Goal: Task Accomplishment & Management: Use online tool/utility

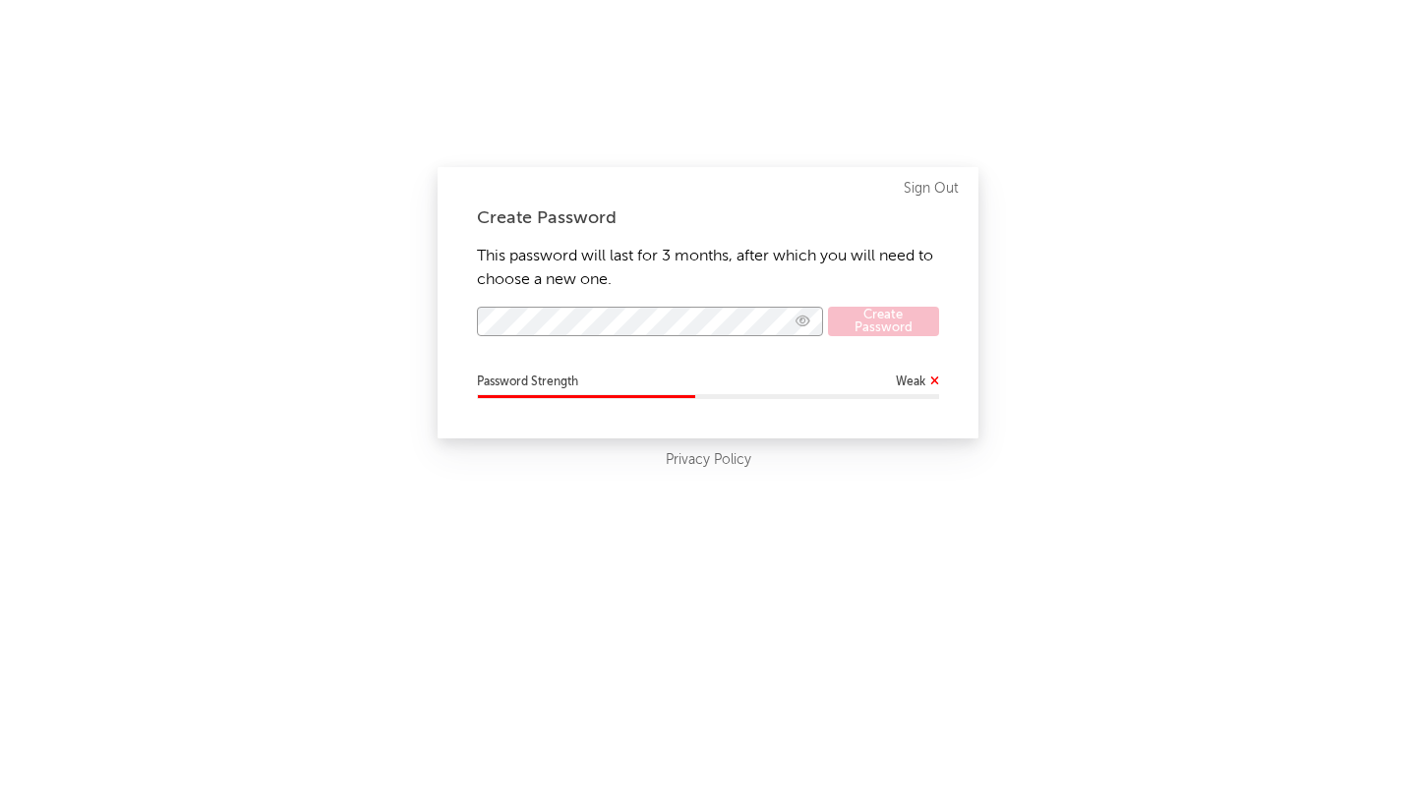
click at [801, 320] on icon "button" at bounding box center [802, 321] width 15 height 13
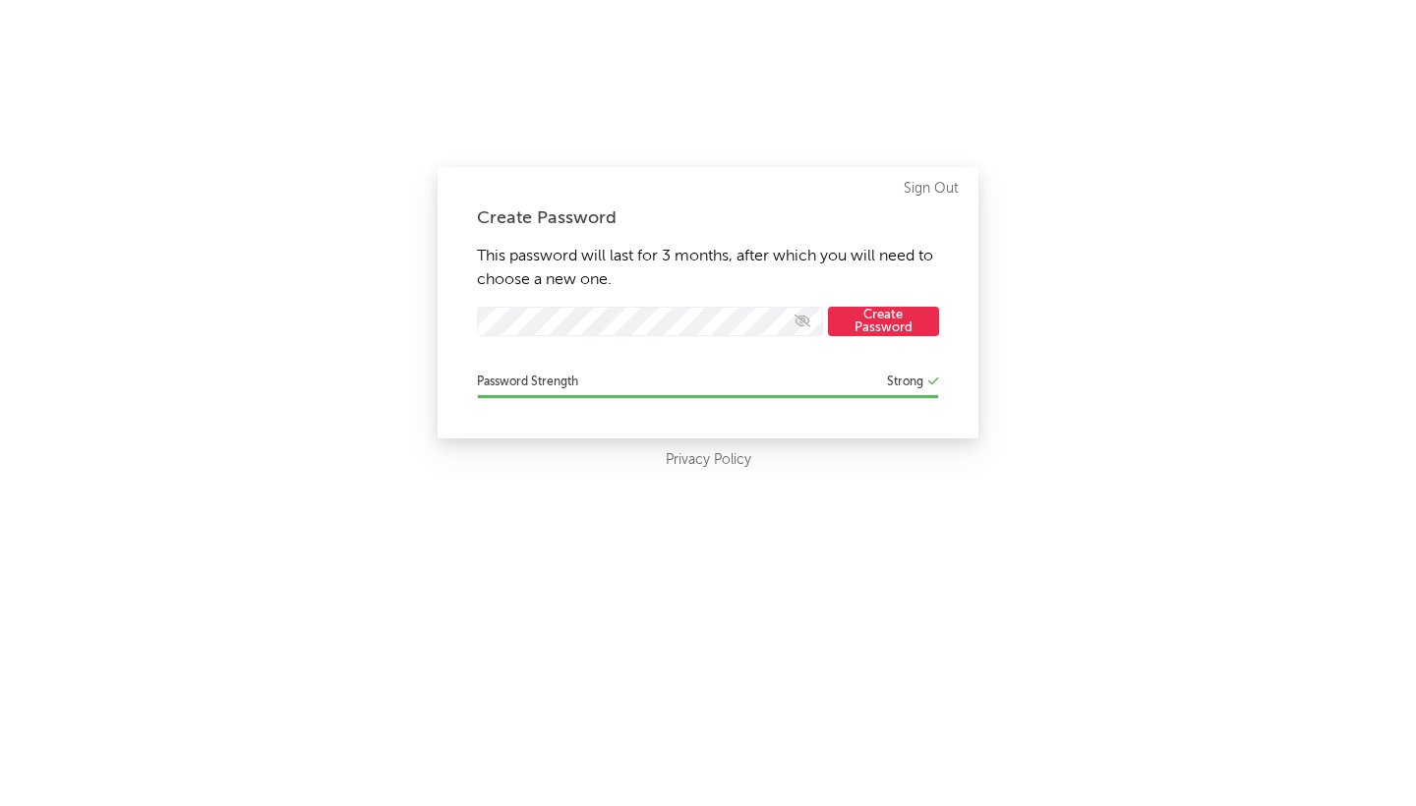
click at [876, 331] on button "Create Password" at bounding box center [883, 321] width 111 height 29
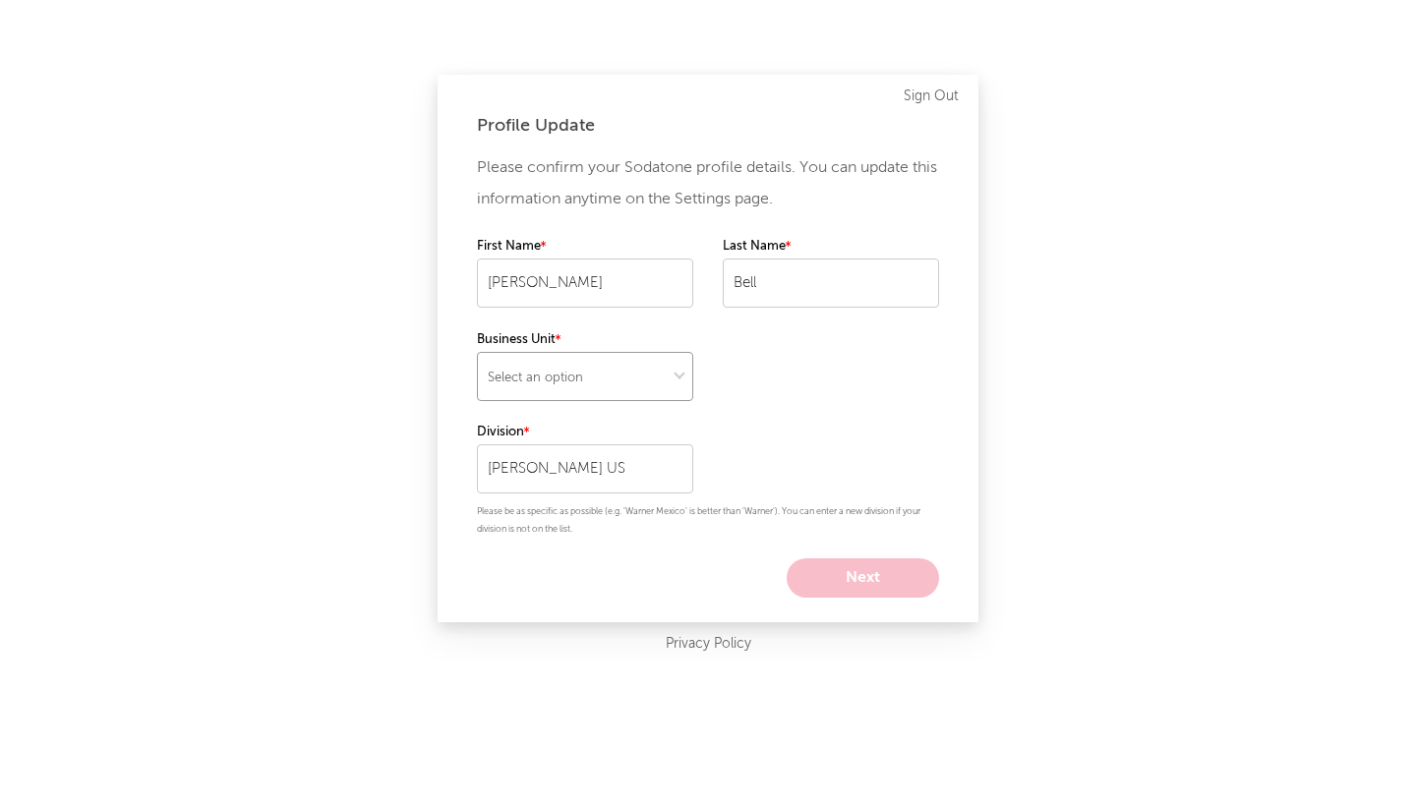
select select "warner_chappell"
click at [841, 569] on button "Next" at bounding box center [862, 577] width 152 height 39
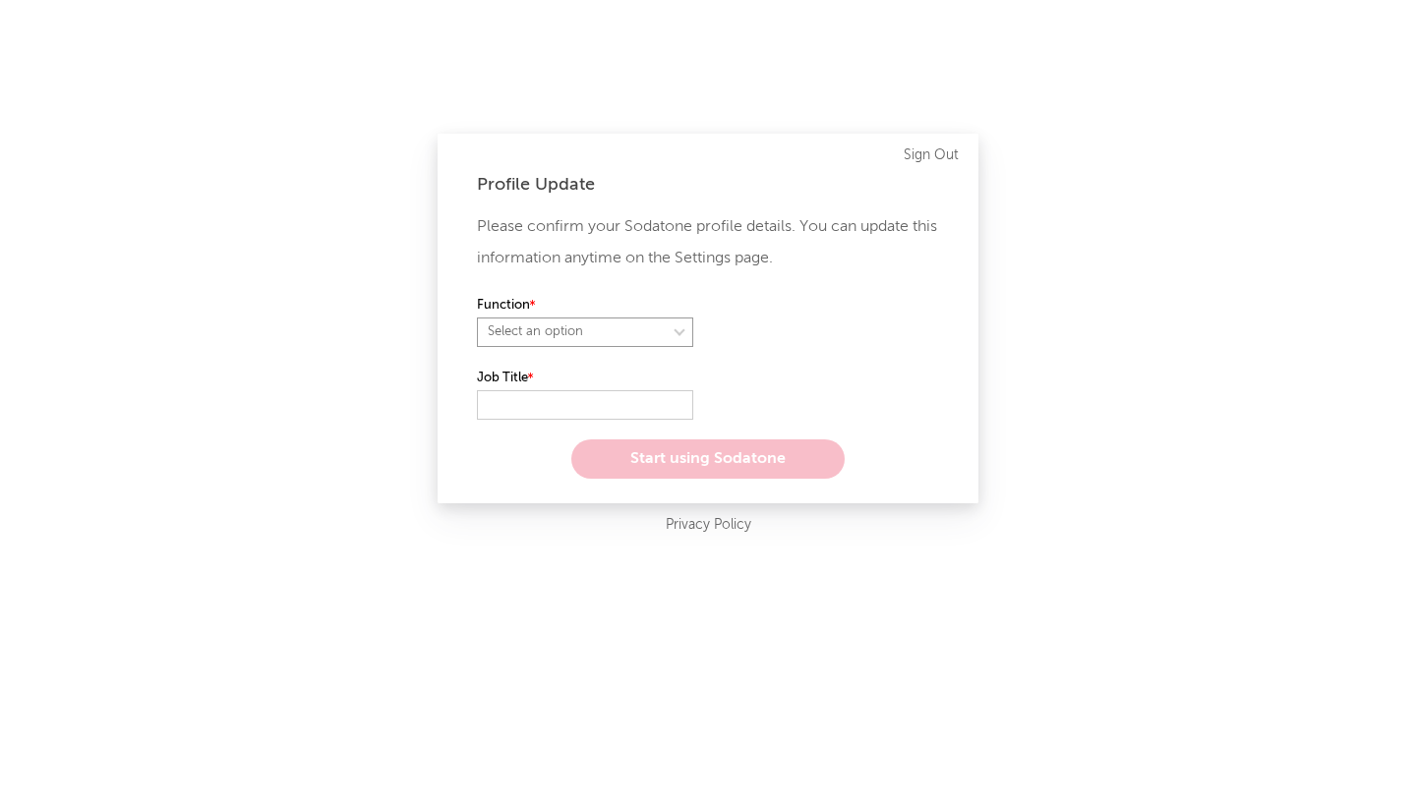
select select "anr_research"
select select "analyst"
click at [614, 400] on input "text" at bounding box center [585, 404] width 216 height 29
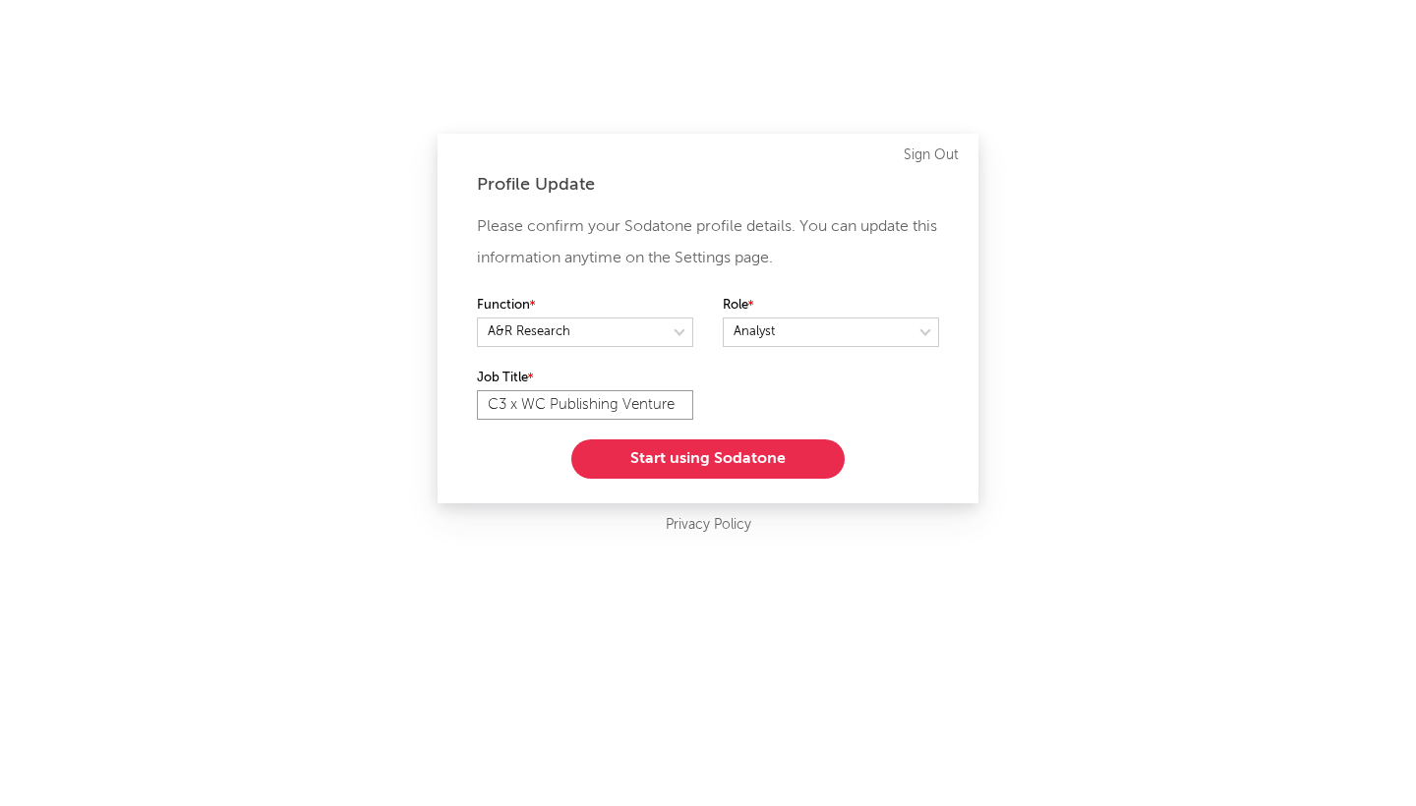
type input "C3 x WC Publishing Venture"
click at [654, 465] on button "Start using Sodatone" at bounding box center [707, 458] width 273 height 39
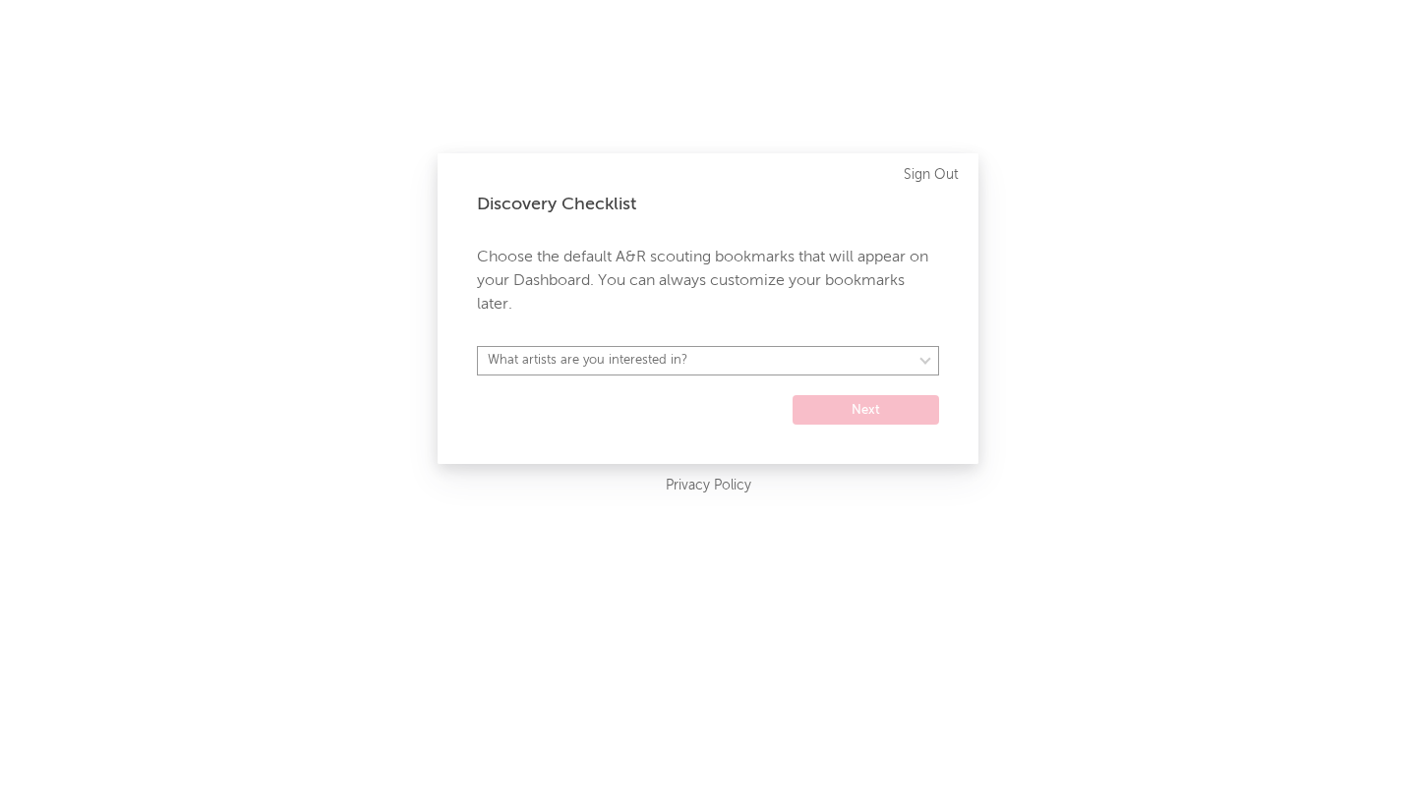
select select "29"
click at [822, 407] on button "Next" at bounding box center [865, 409] width 146 height 29
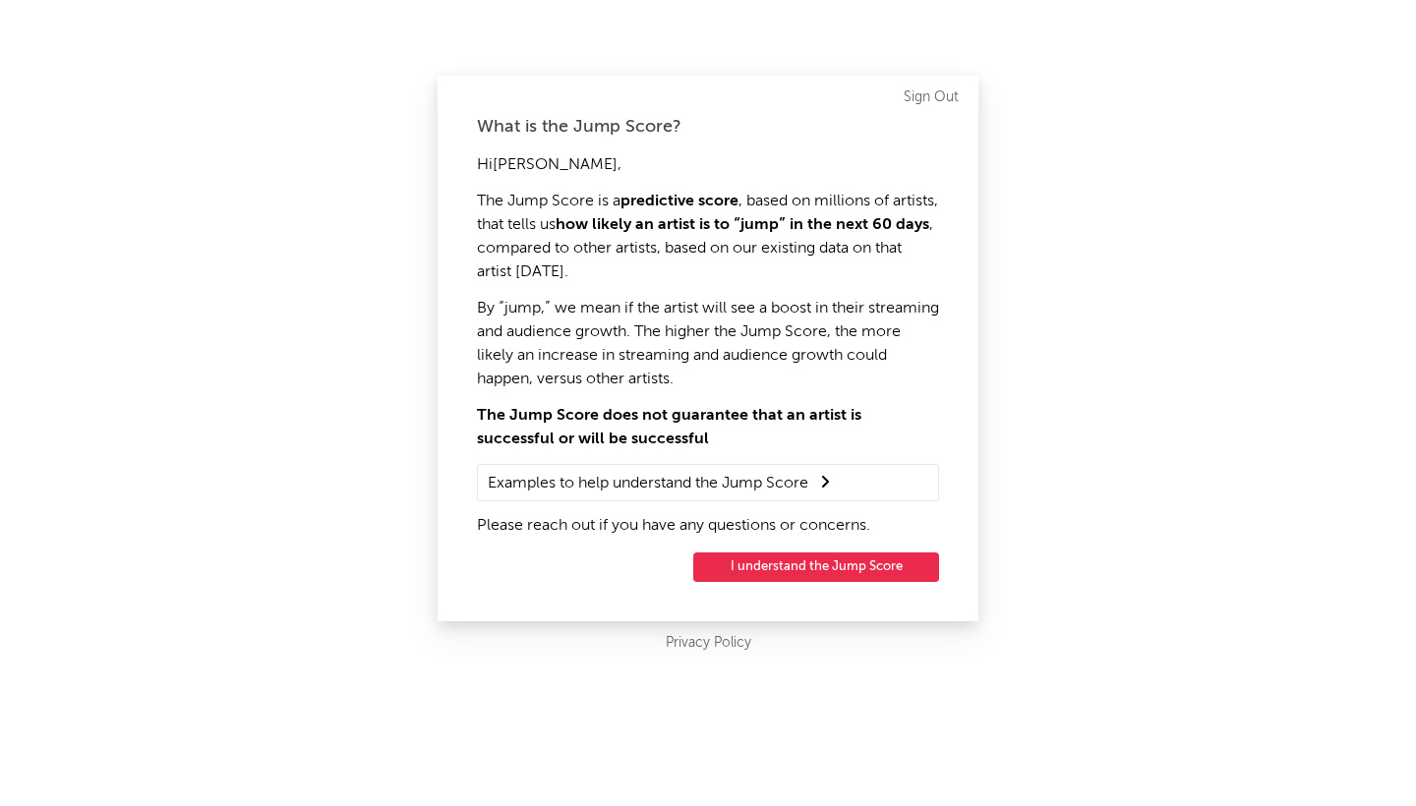
click at [767, 567] on button "I understand the Jump Score" at bounding box center [816, 566] width 246 height 29
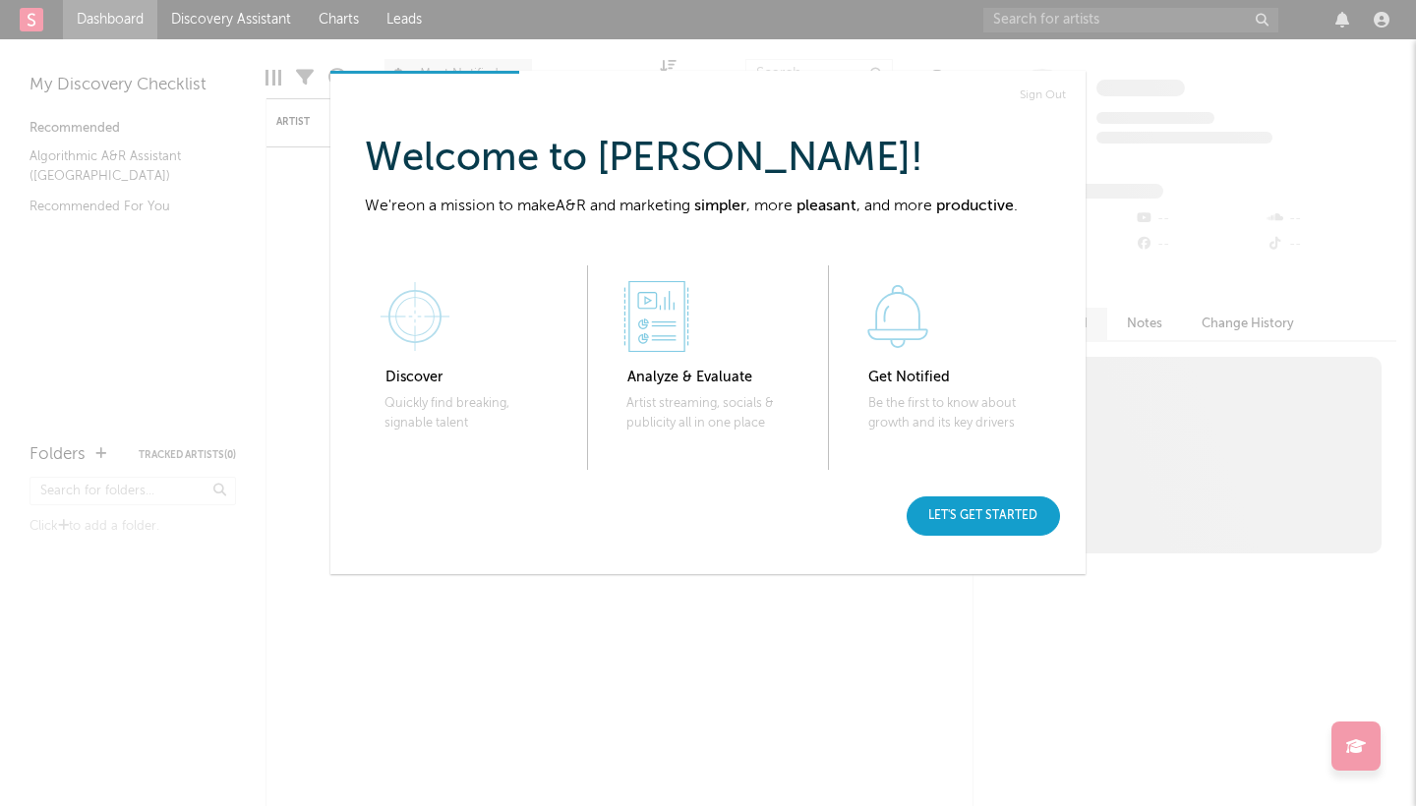
click at [1000, 516] on div "Let's get started" at bounding box center [982, 515] width 153 height 39
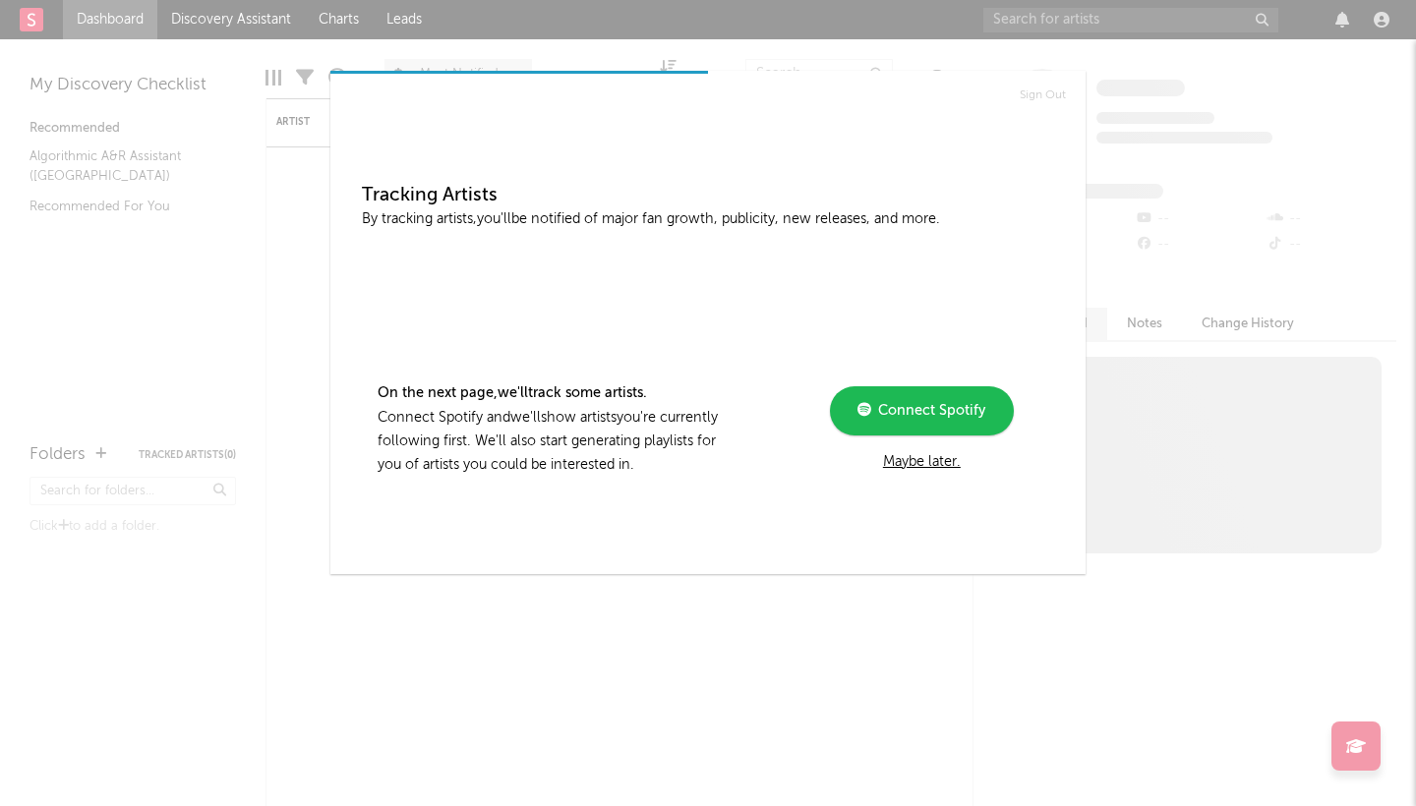
click at [935, 410] on span "Connect Spotify" at bounding box center [928, 411] width 114 height 14
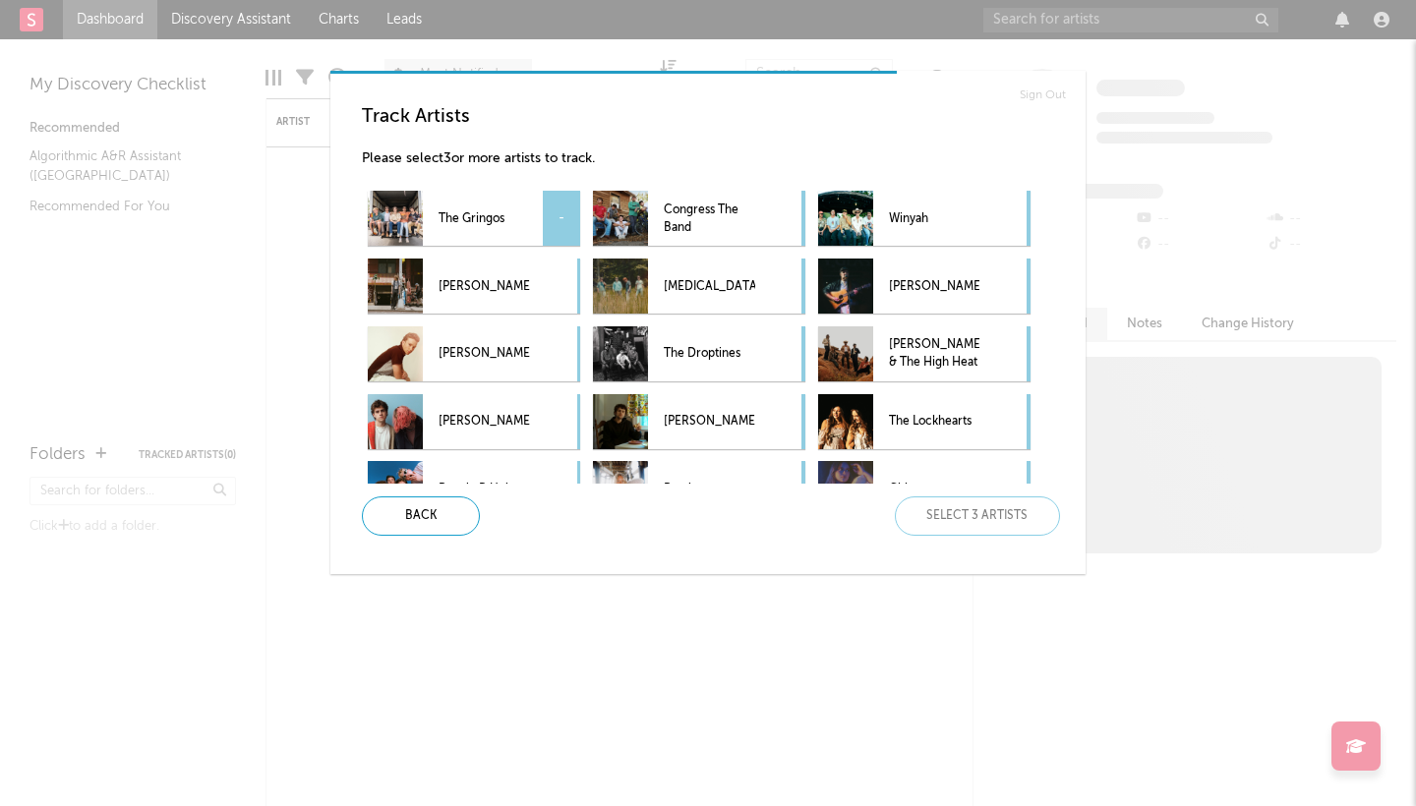
click at [501, 209] on p "The Gringos" at bounding box center [483, 219] width 90 height 44
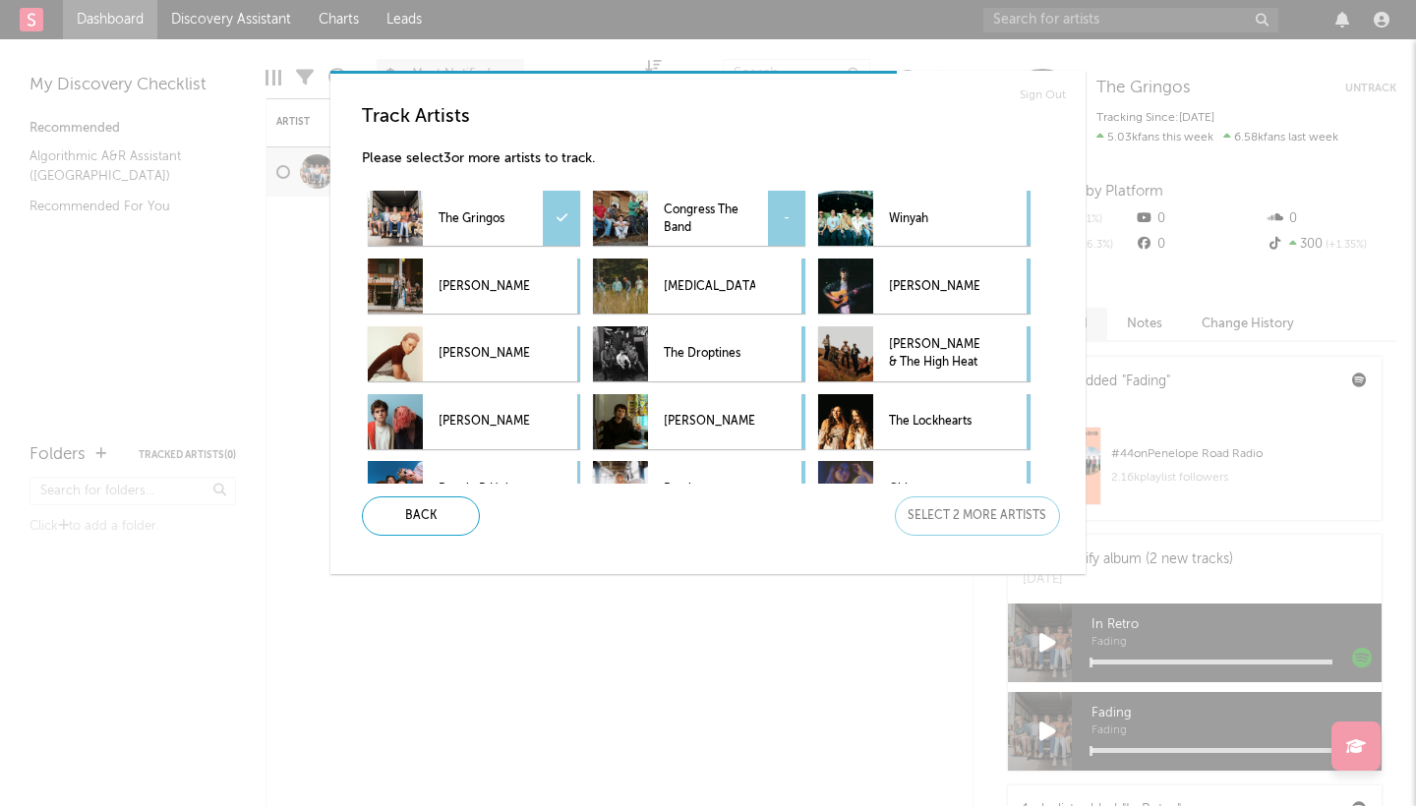
click at [788, 211] on div "-" at bounding box center [786, 218] width 37 height 55
click at [1015, 210] on div "-" at bounding box center [1011, 218] width 37 height 55
click at [774, 289] on div "-" at bounding box center [786, 286] width 37 height 55
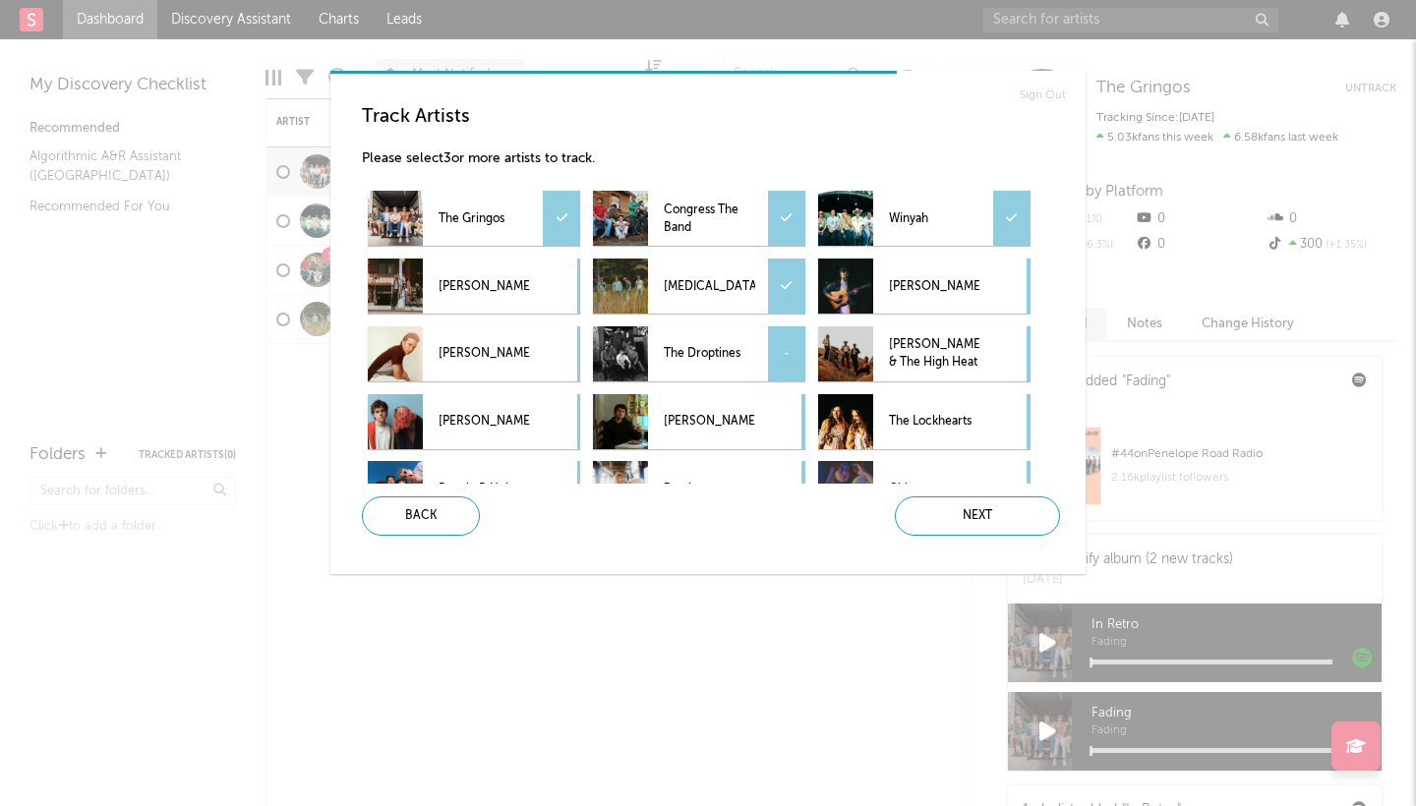
click at [776, 354] on div "-" at bounding box center [786, 353] width 37 height 55
click at [1015, 356] on div "-" at bounding box center [1011, 353] width 37 height 55
click at [785, 418] on div "-" at bounding box center [786, 421] width 37 height 55
click at [1014, 423] on div "-" at bounding box center [1011, 421] width 37 height 55
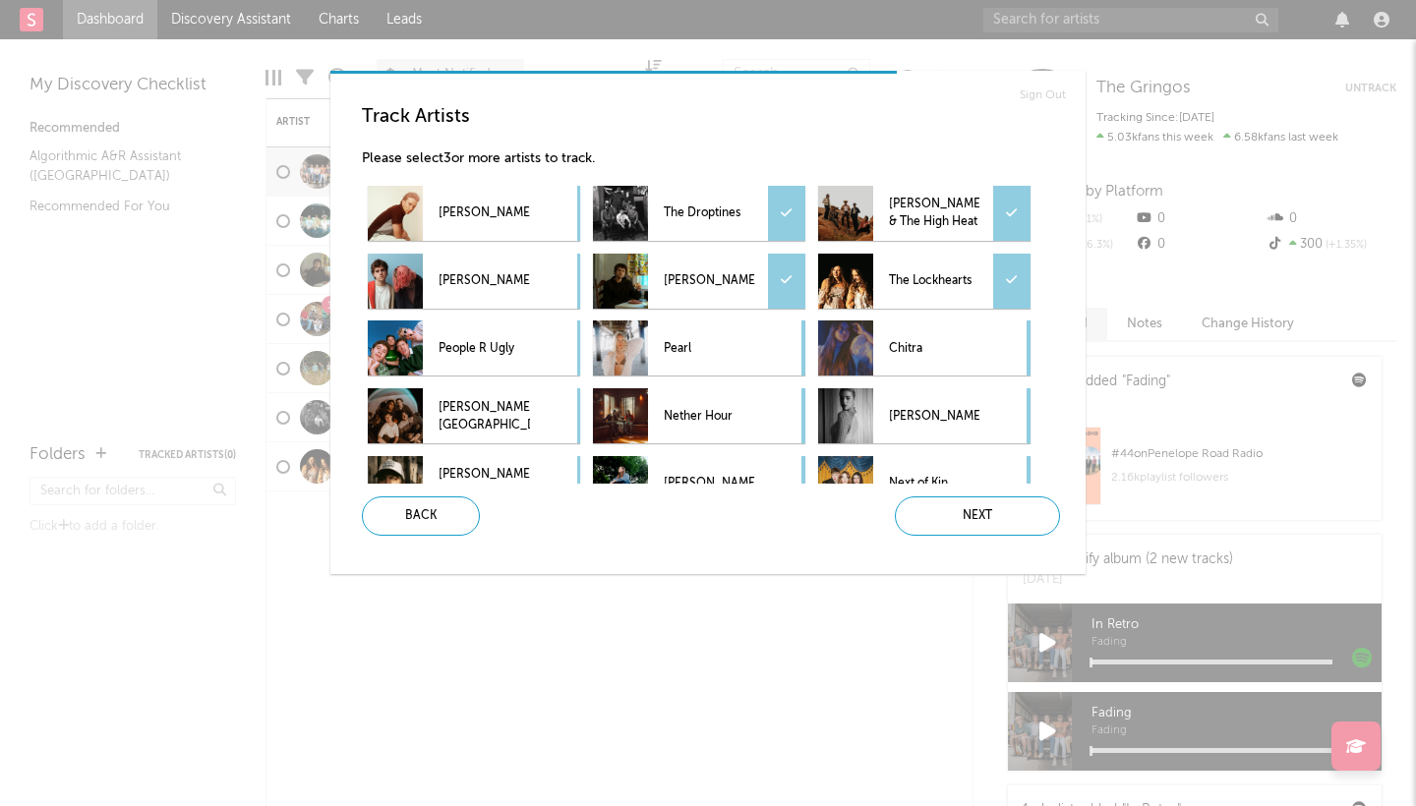
scroll to position [146, 0]
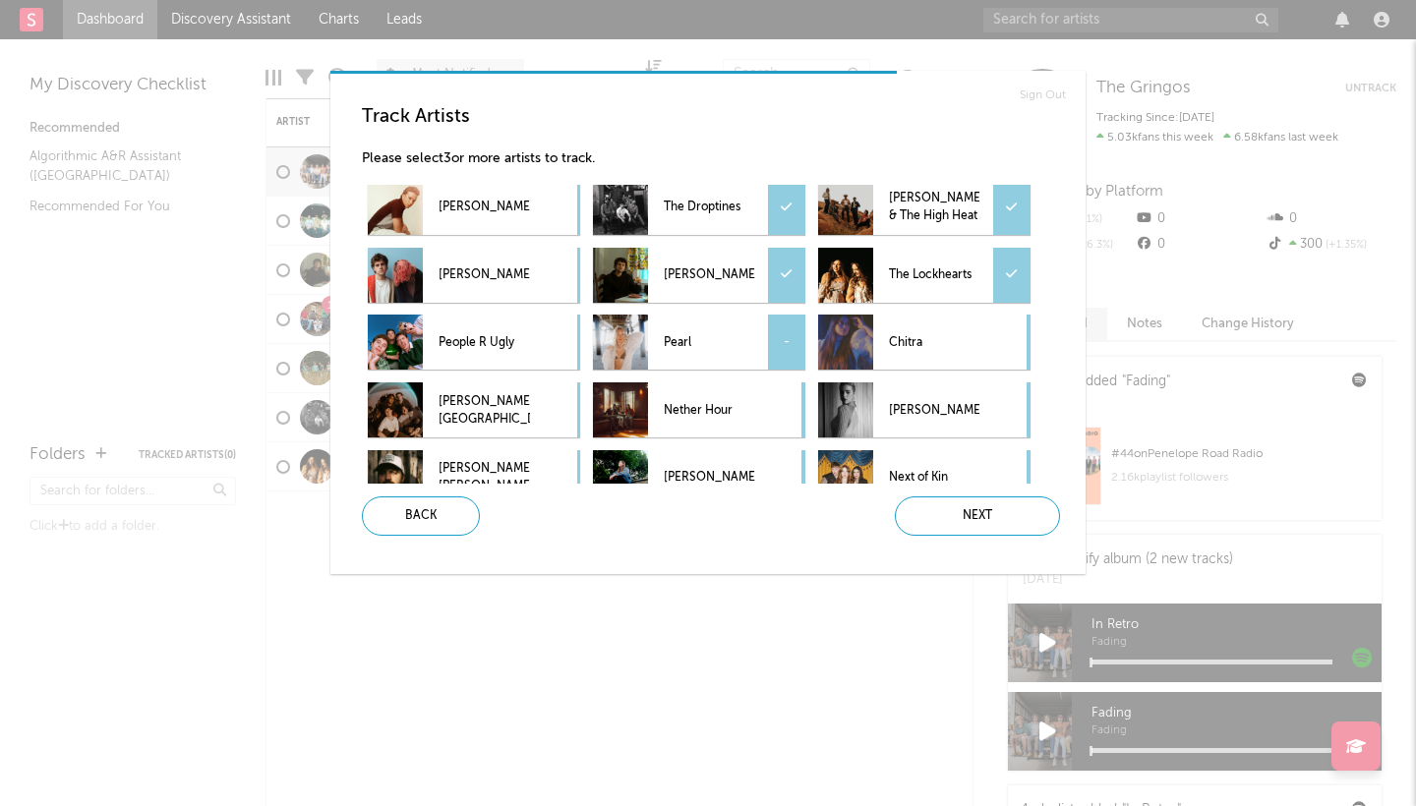
click at [788, 339] on div "-" at bounding box center [786, 342] width 37 height 55
click at [552, 339] on div "-" at bounding box center [561, 342] width 37 height 55
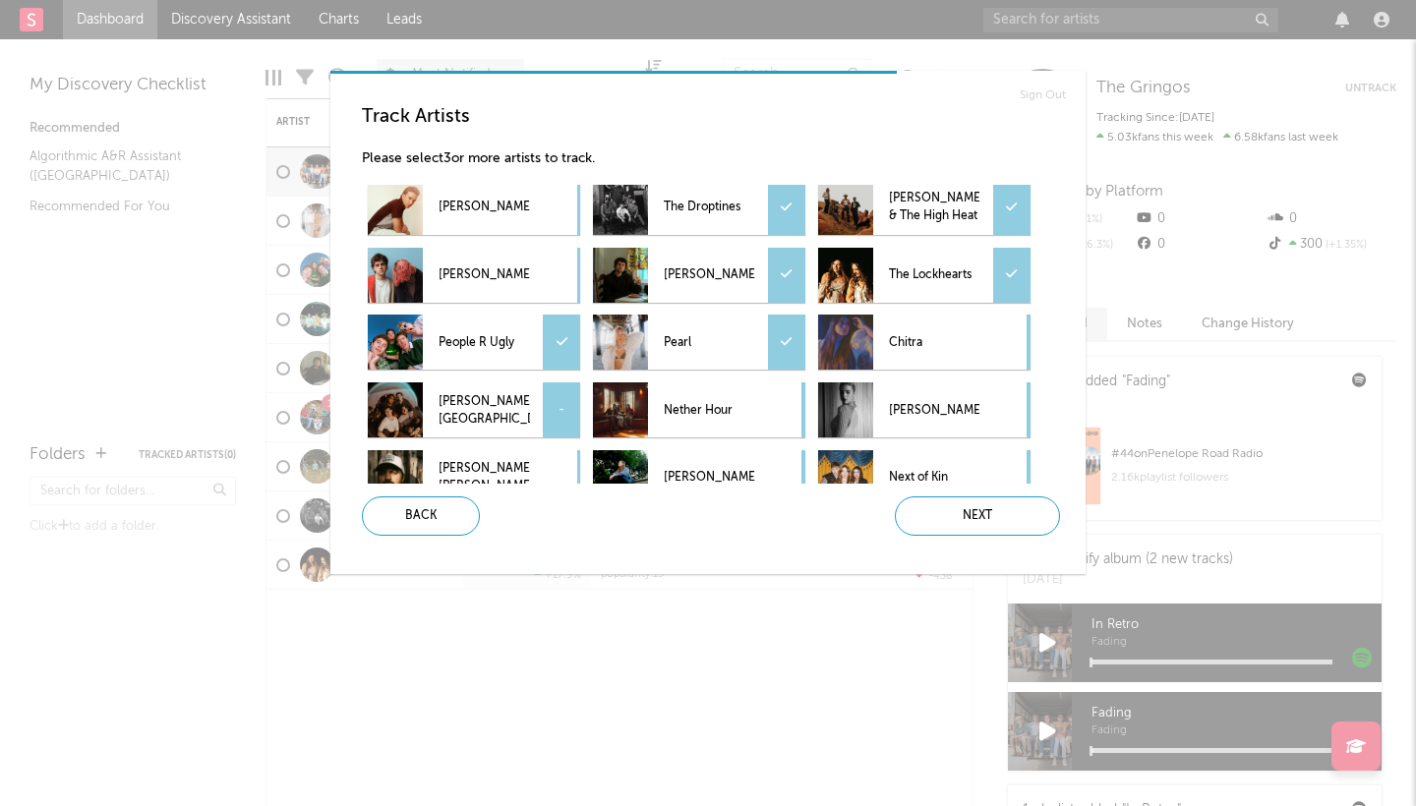
click at [570, 409] on div "-" at bounding box center [561, 409] width 37 height 55
click at [780, 410] on div "-" at bounding box center [786, 409] width 37 height 55
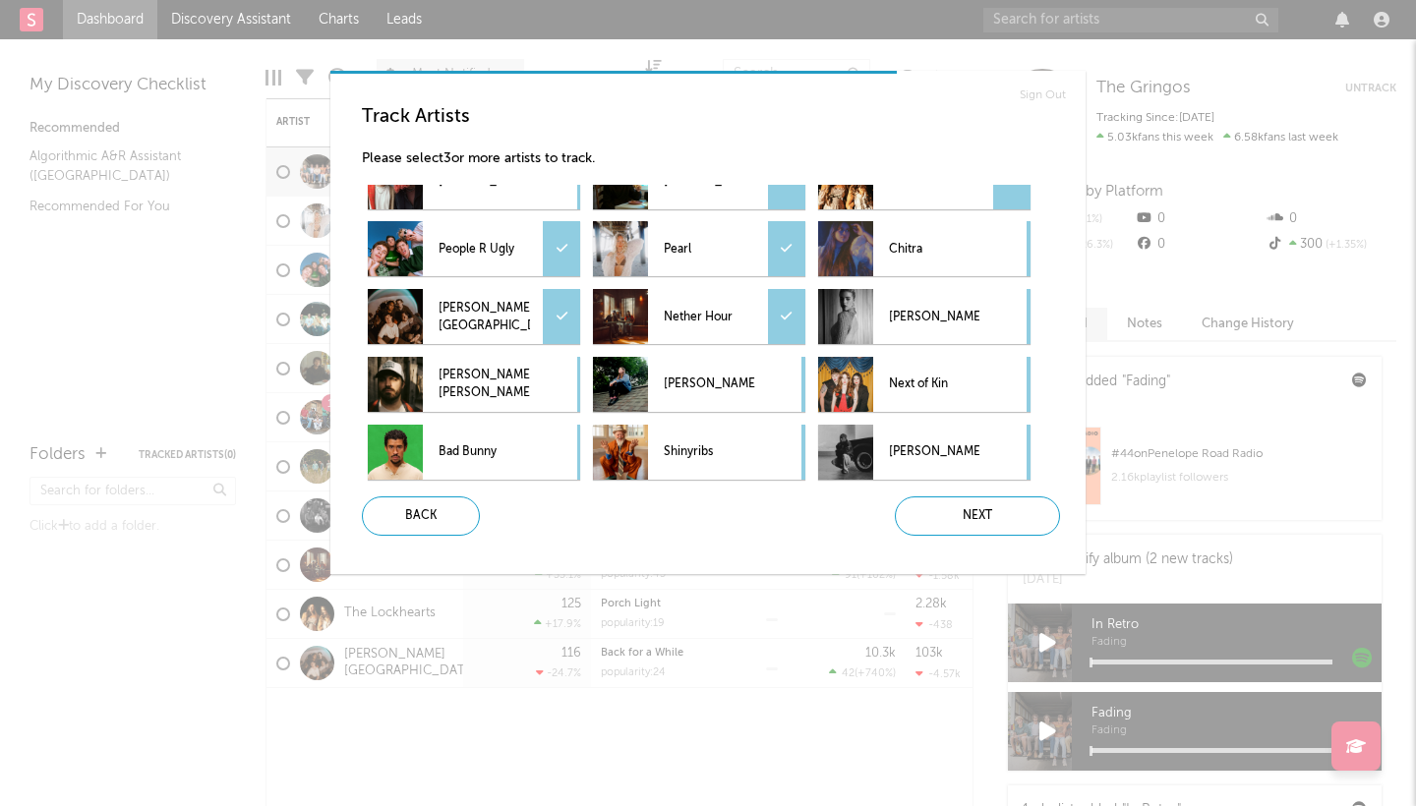
scroll to position [244, 0]
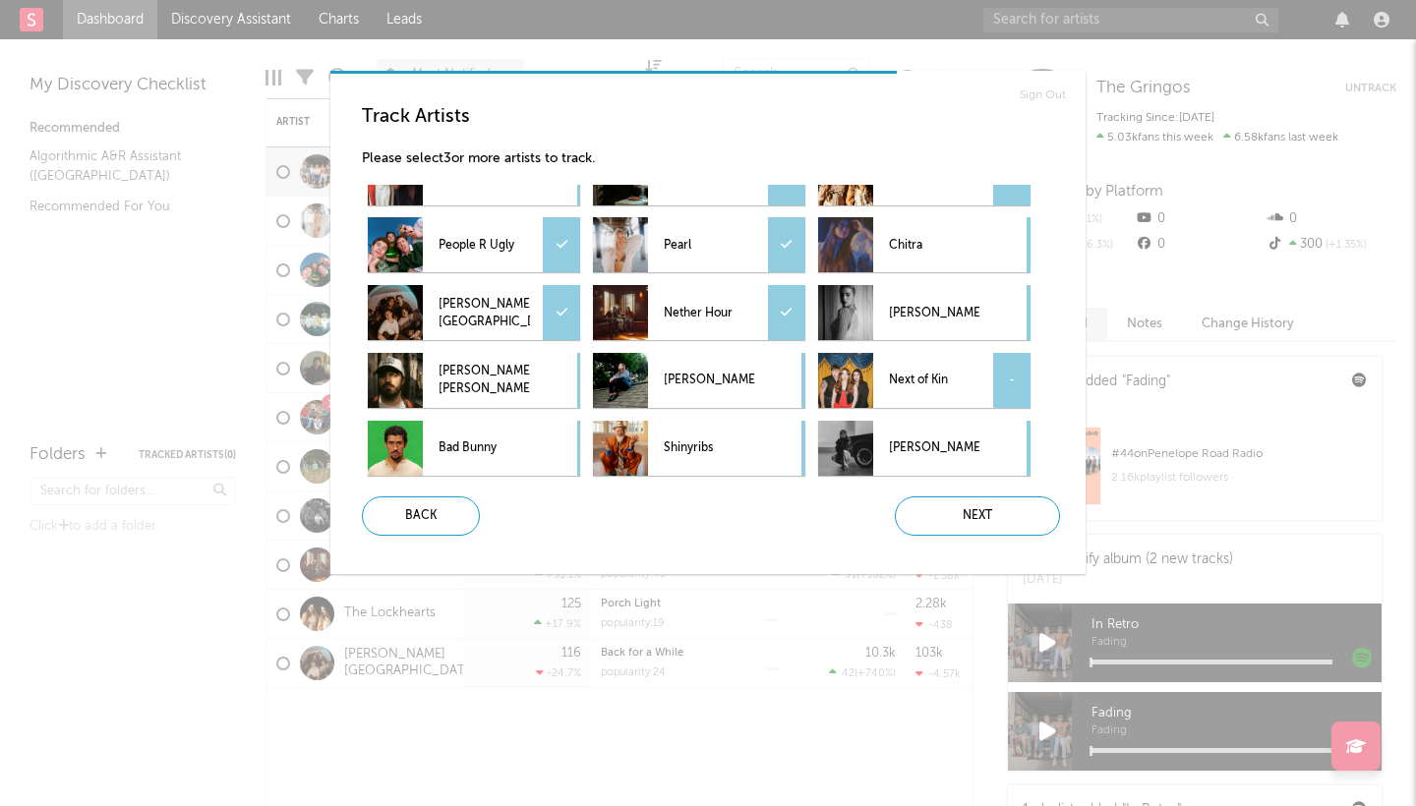
click at [1009, 377] on div "-" at bounding box center [1011, 380] width 37 height 55
click at [565, 373] on div "-" at bounding box center [561, 380] width 37 height 55
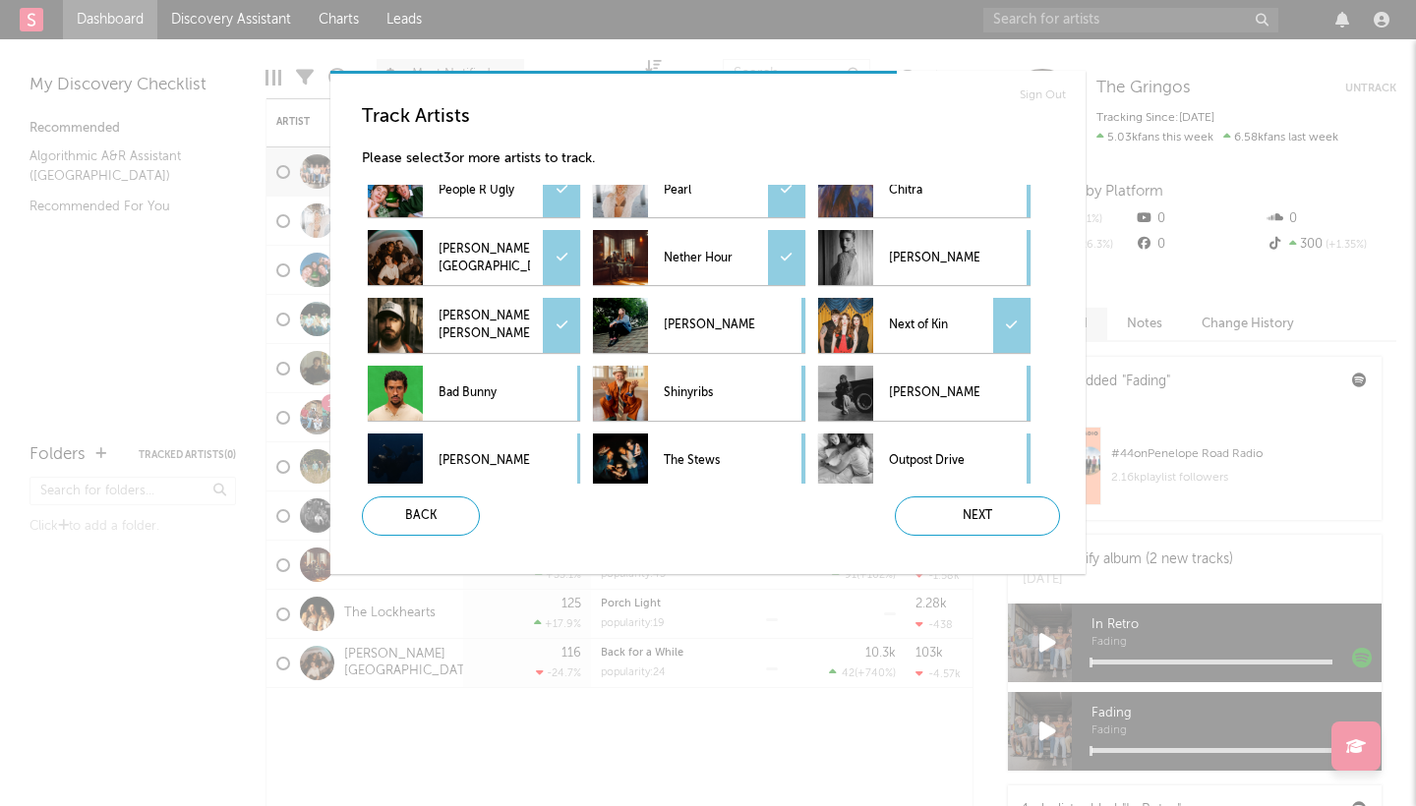
scroll to position [317, 0]
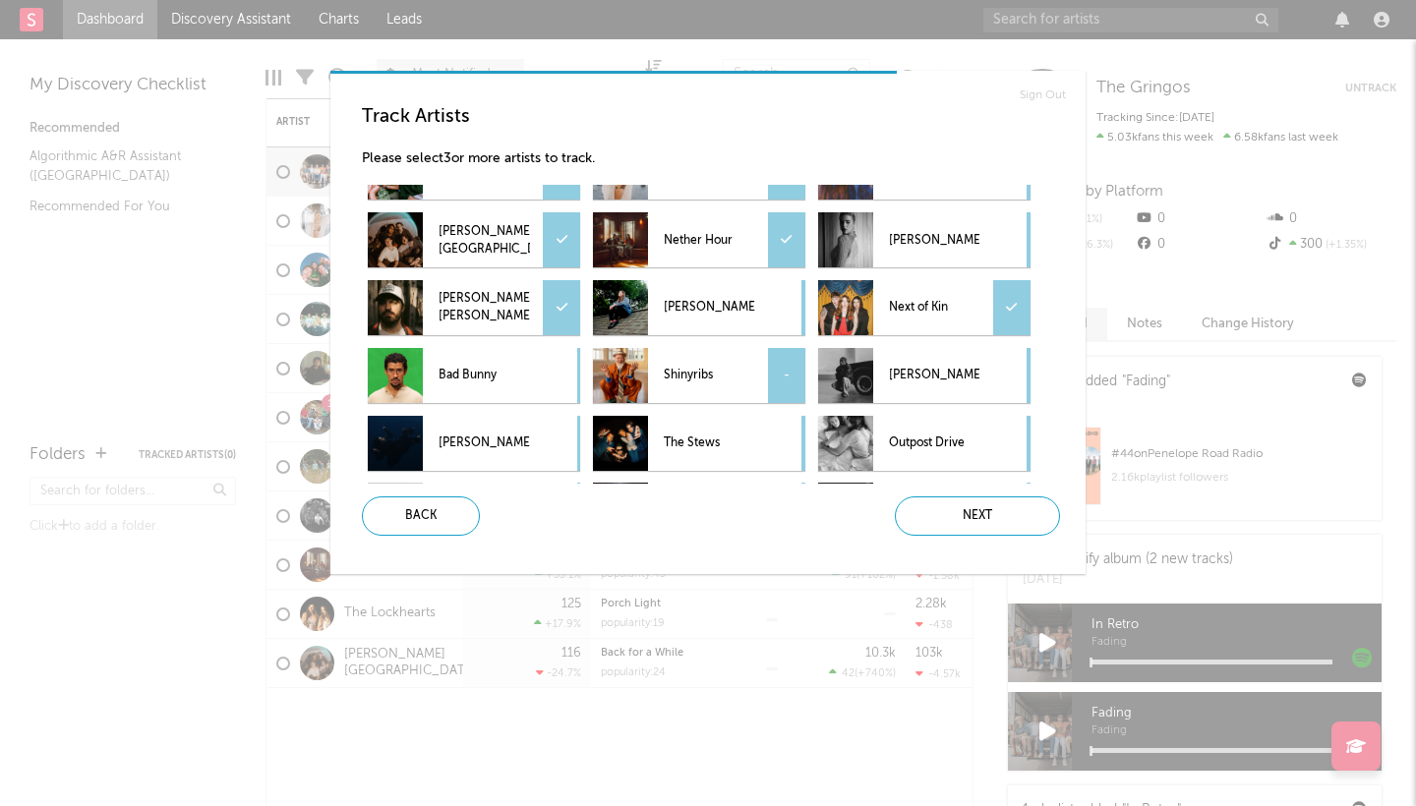
click at [789, 372] on div "-" at bounding box center [786, 375] width 37 height 55
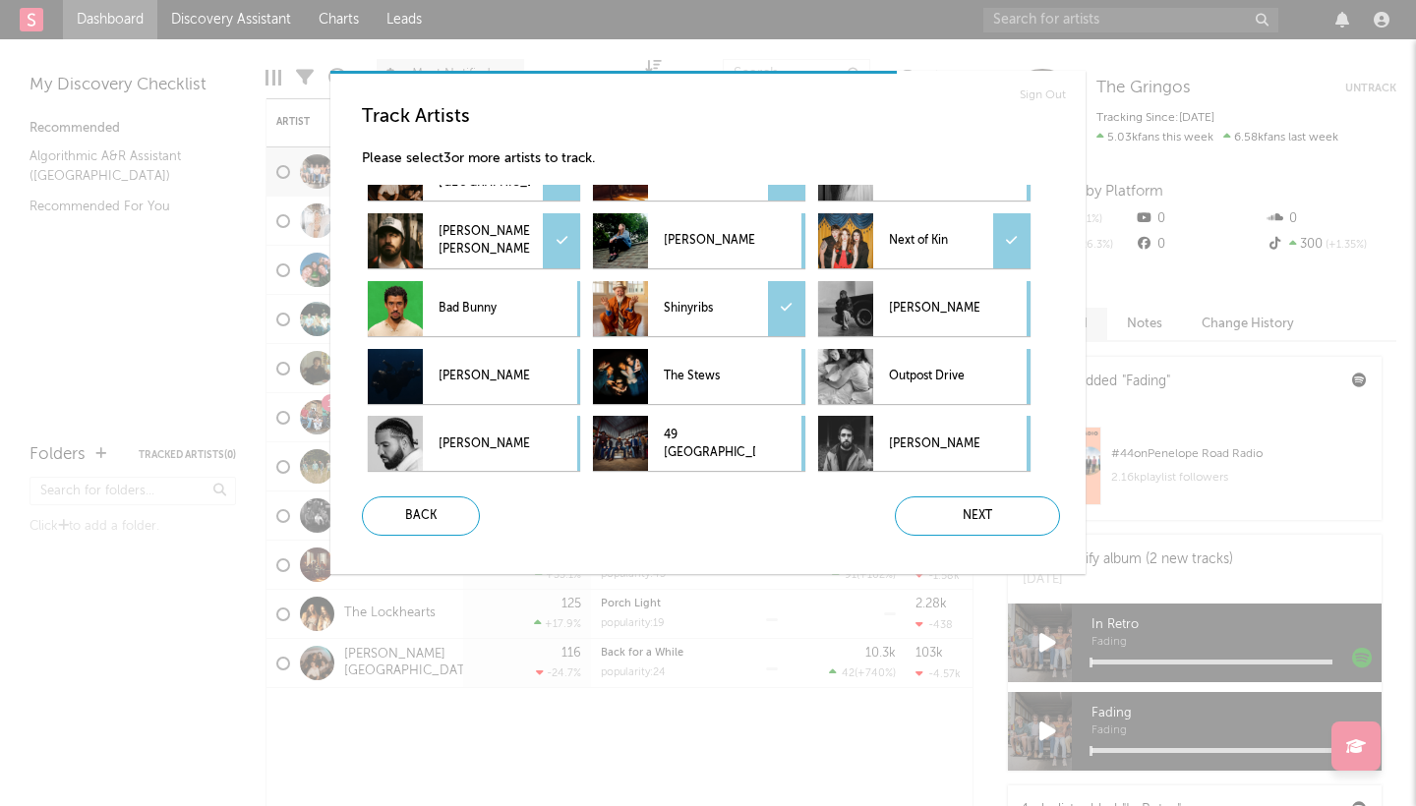
scroll to position [387, 0]
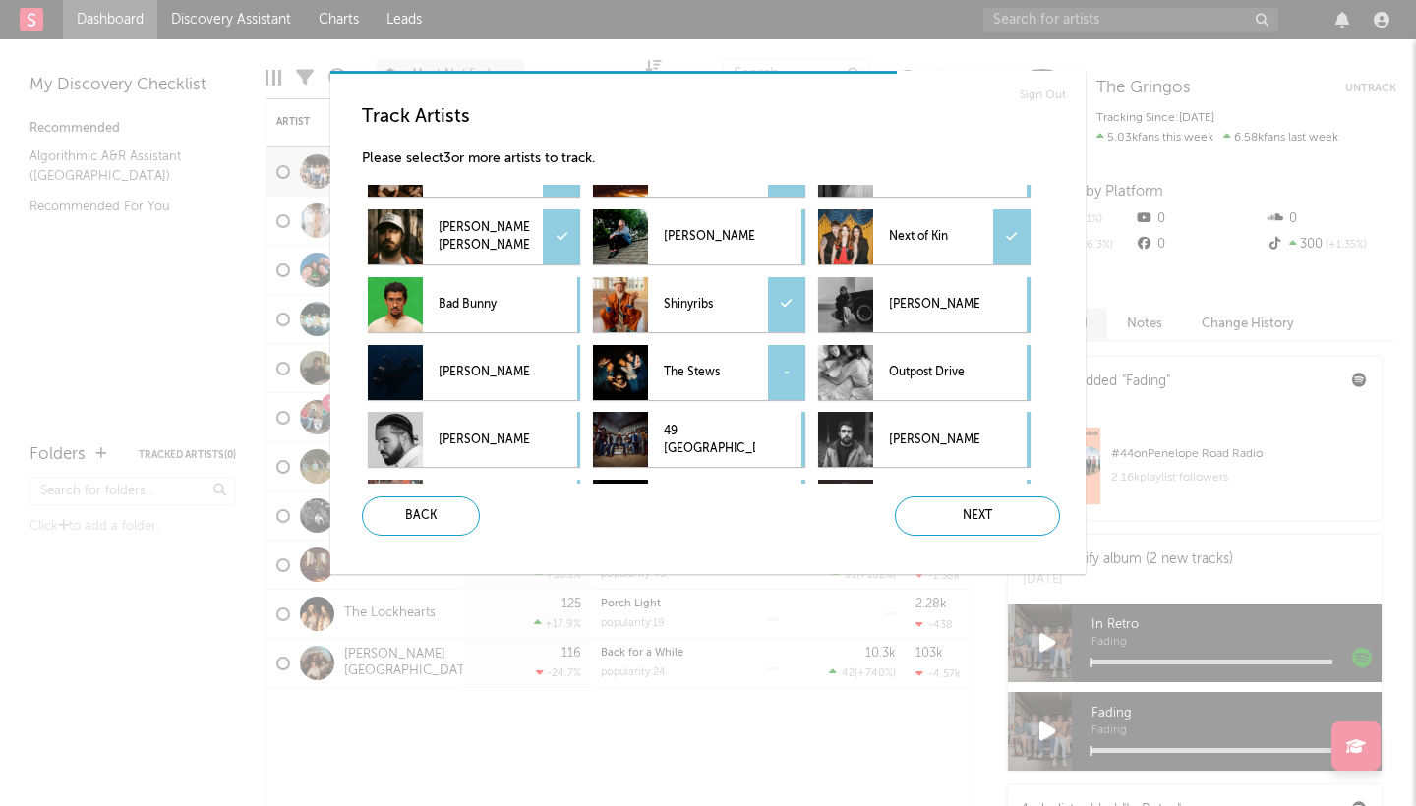
click at [789, 373] on div "-" at bounding box center [786, 372] width 37 height 55
click at [1009, 373] on div "-" at bounding box center [1011, 372] width 37 height 55
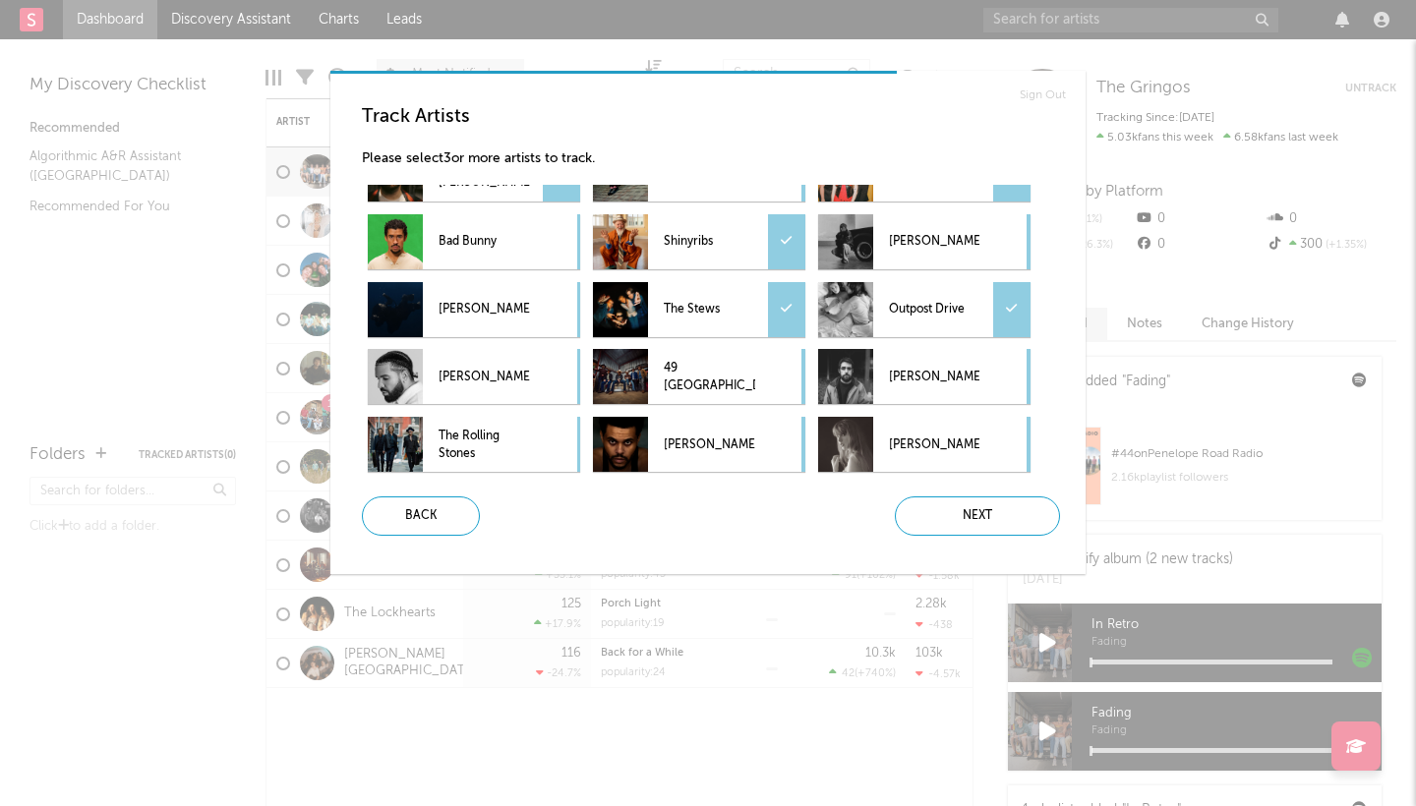
scroll to position [456, 0]
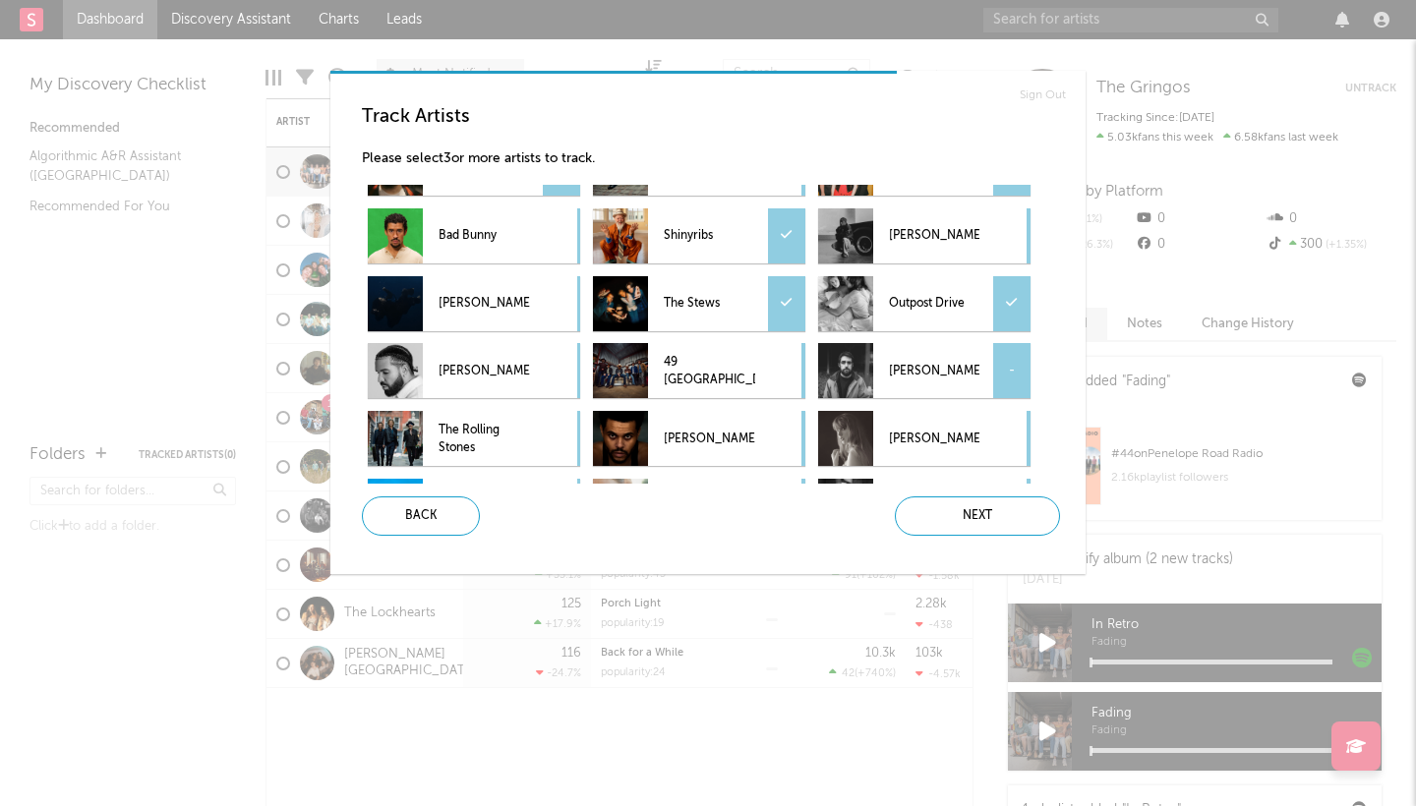
click at [1016, 374] on div "-" at bounding box center [1011, 370] width 37 height 55
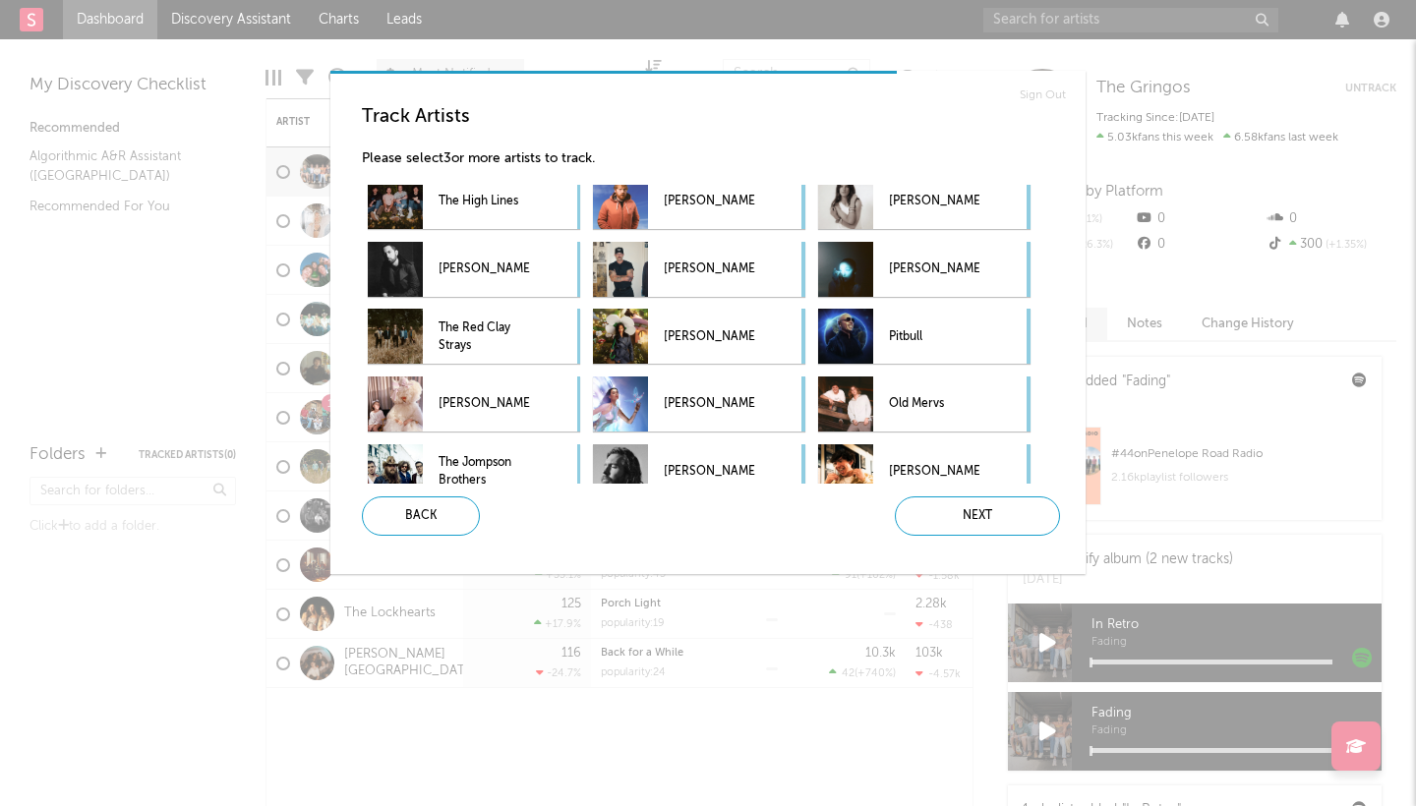
scroll to position [830, 0]
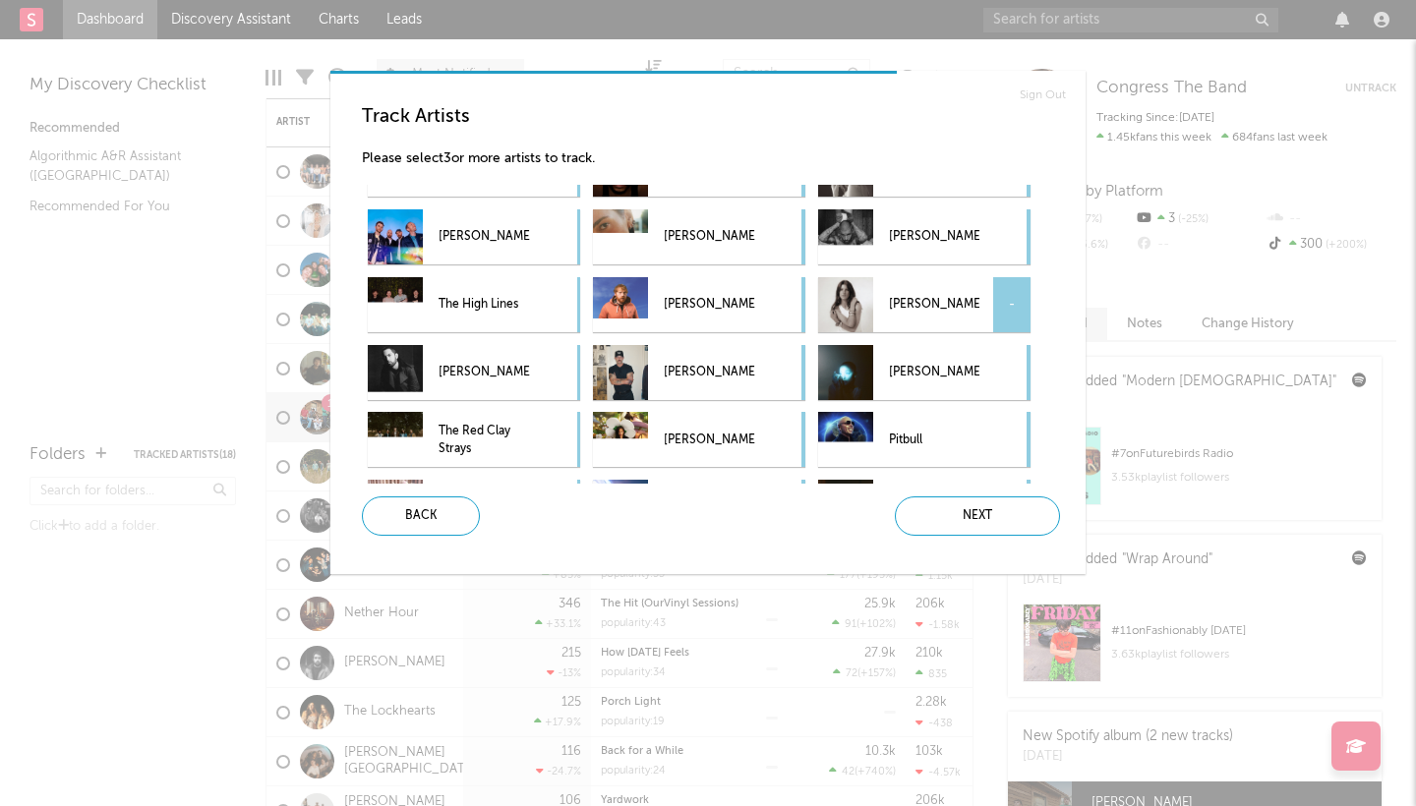
scroll to position [739, 0]
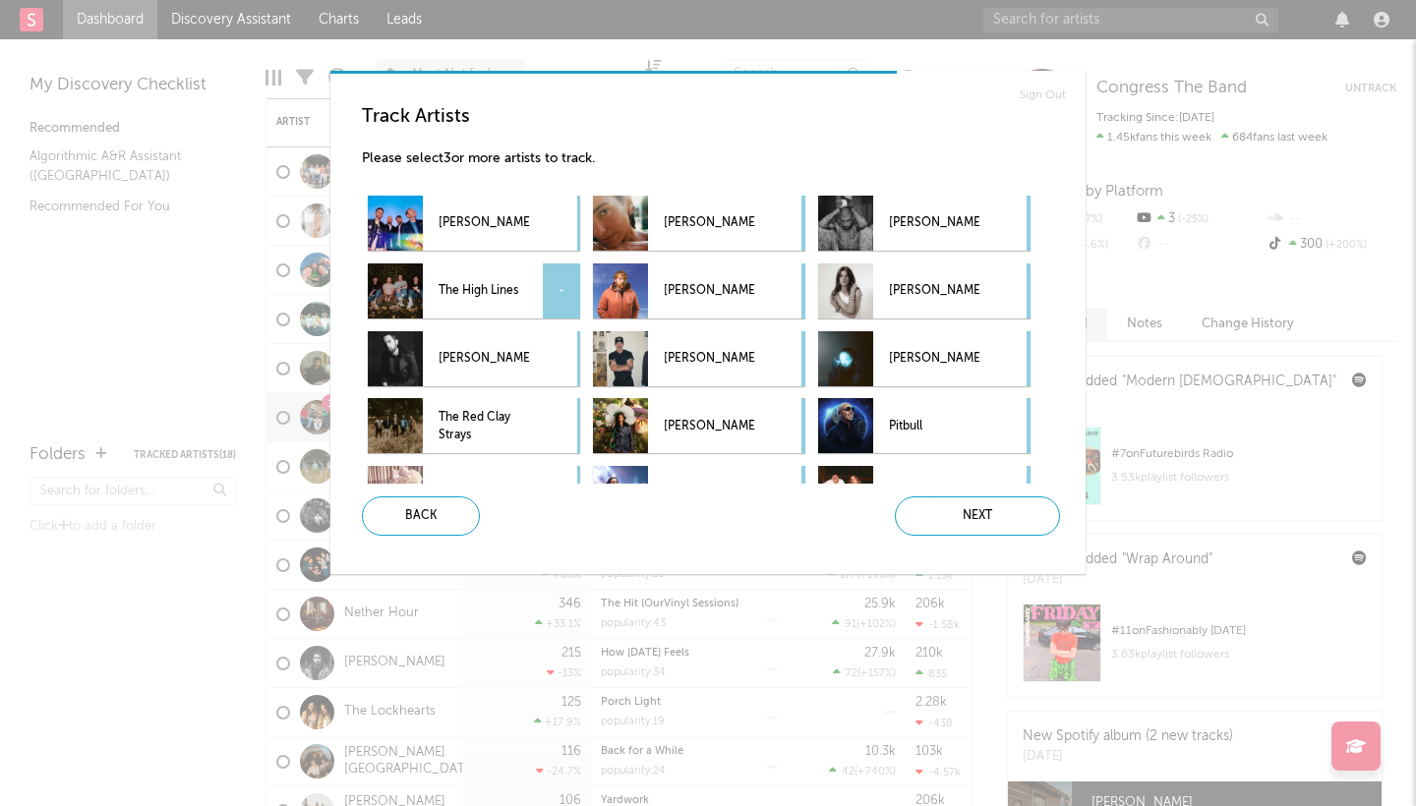
click at [558, 295] on div "-" at bounding box center [561, 290] width 37 height 55
click at [561, 420] on div "-" at bounding box center [561, 425] width 37 height 55
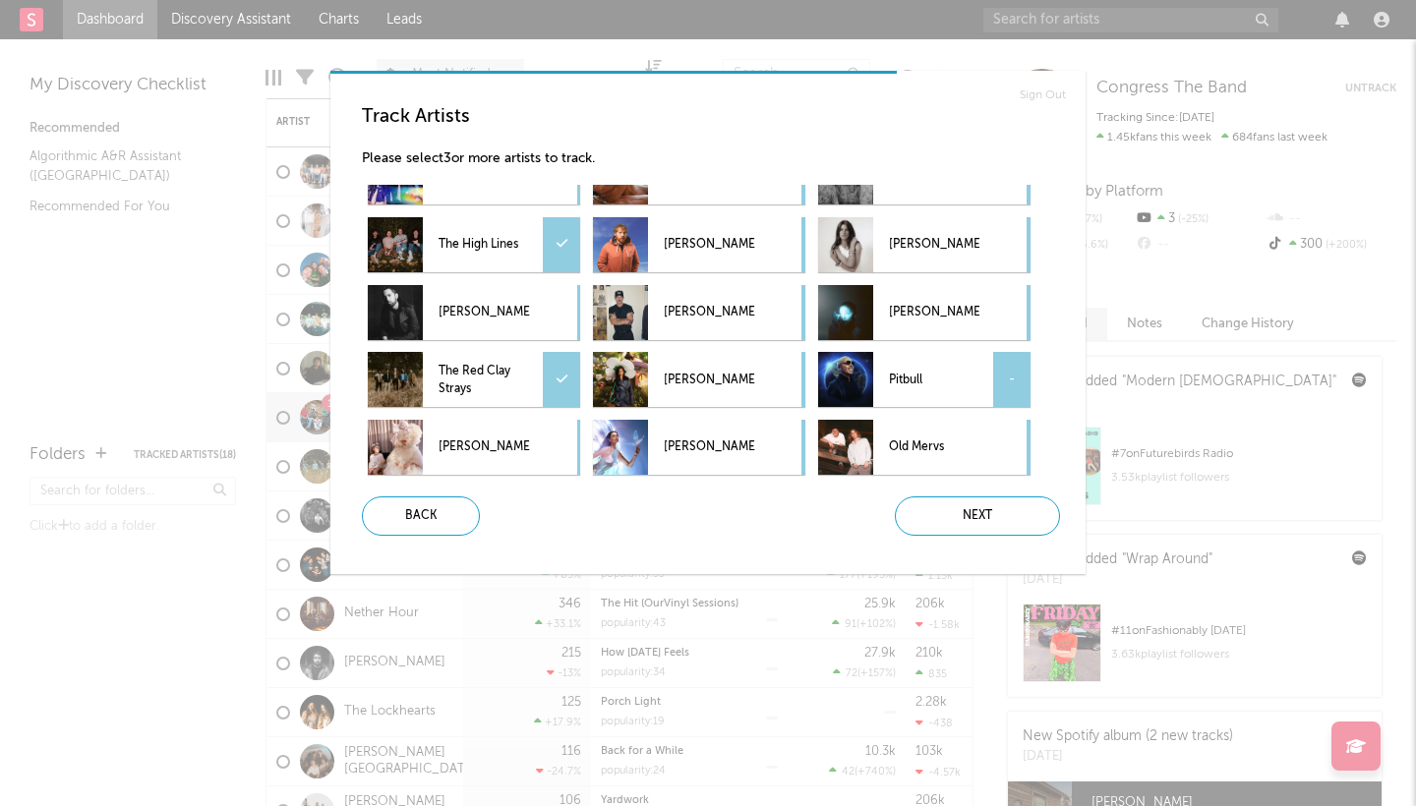
scroll to position [776, 0]
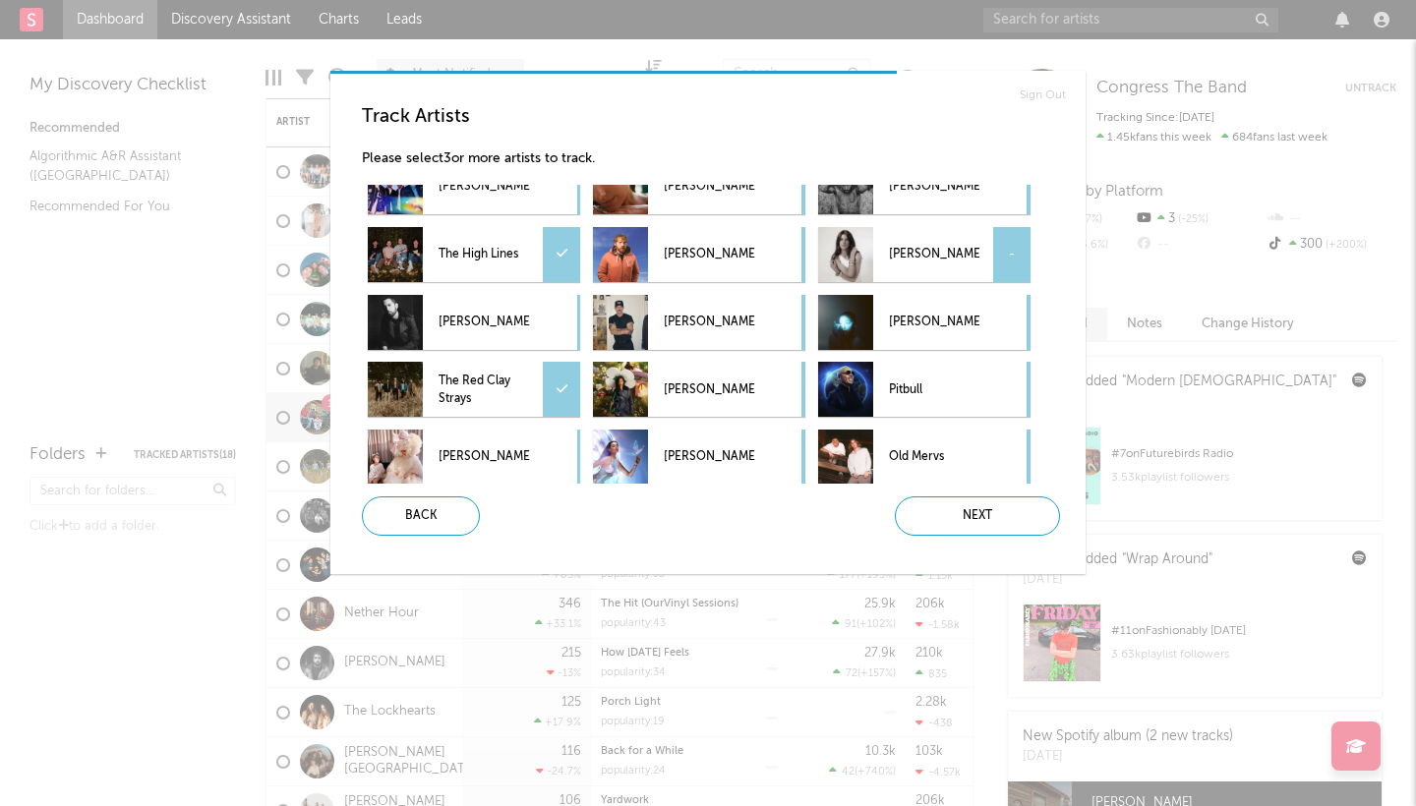
click at [1013, 256] on div "-" at bounding box center [1011, 254] width 37 height 55
click at [1020, 459] on div "-" at bounding box center [1011, 457] width 37 height 55
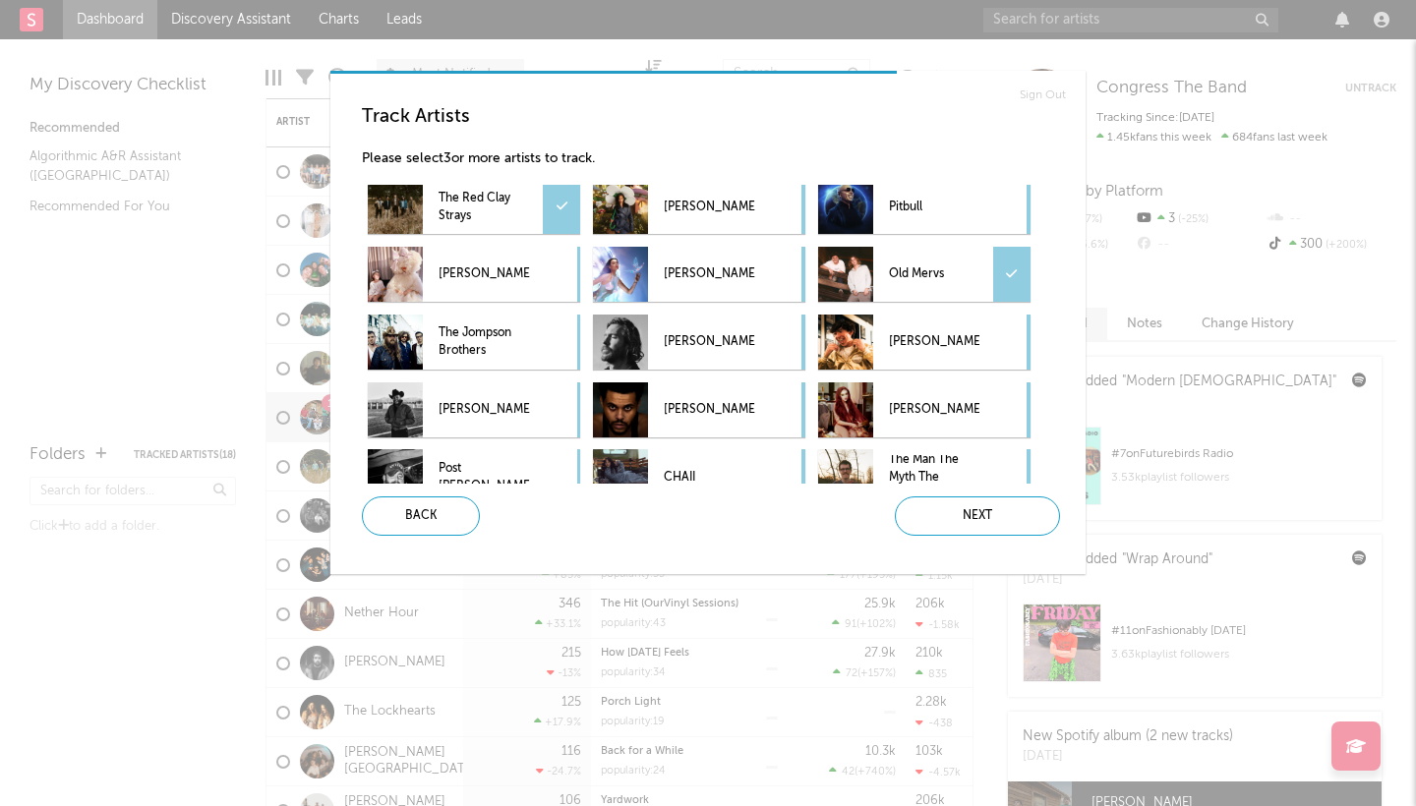
scroll to position [960, 0]
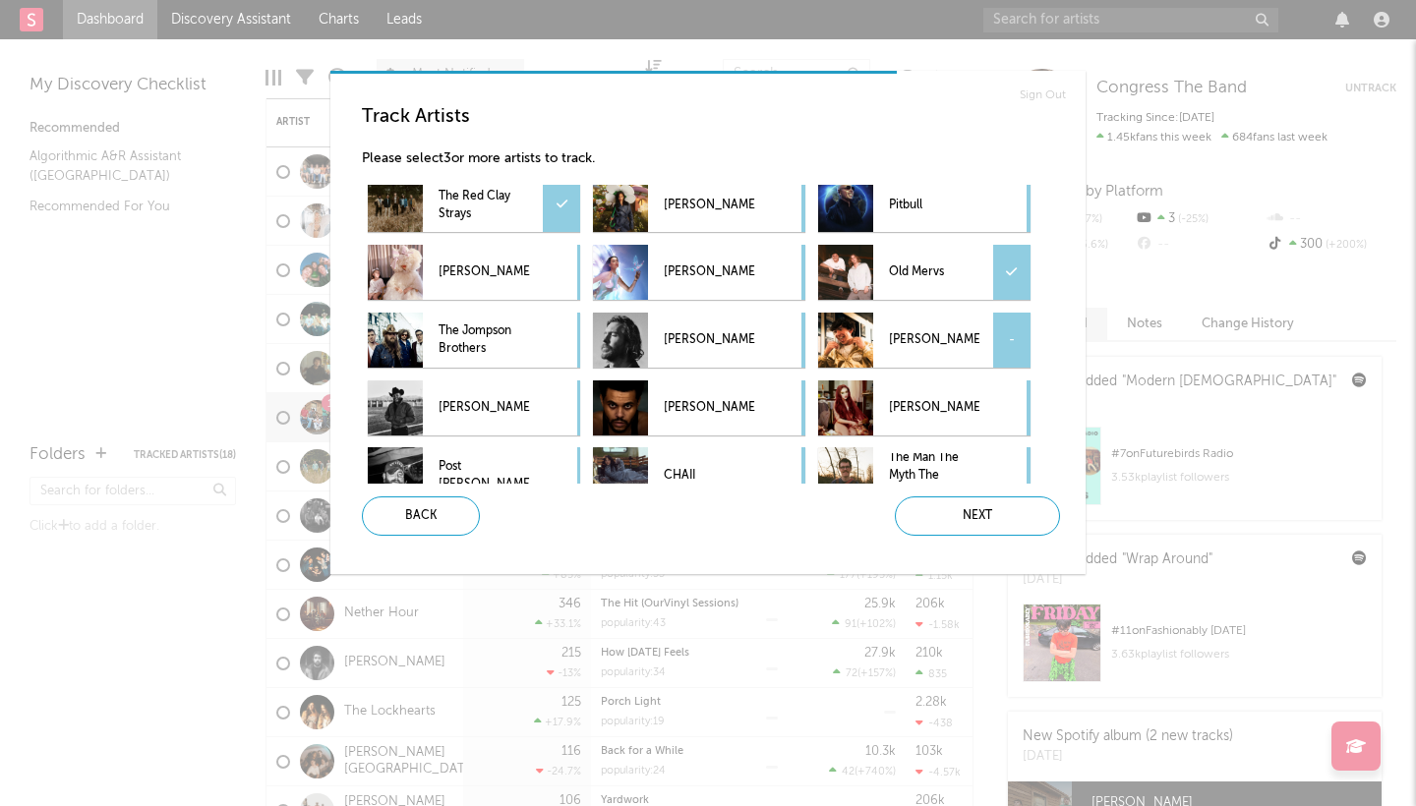
click at [1019, 338] on div "-" at bounding box center [1011, 340] width 37 height 55
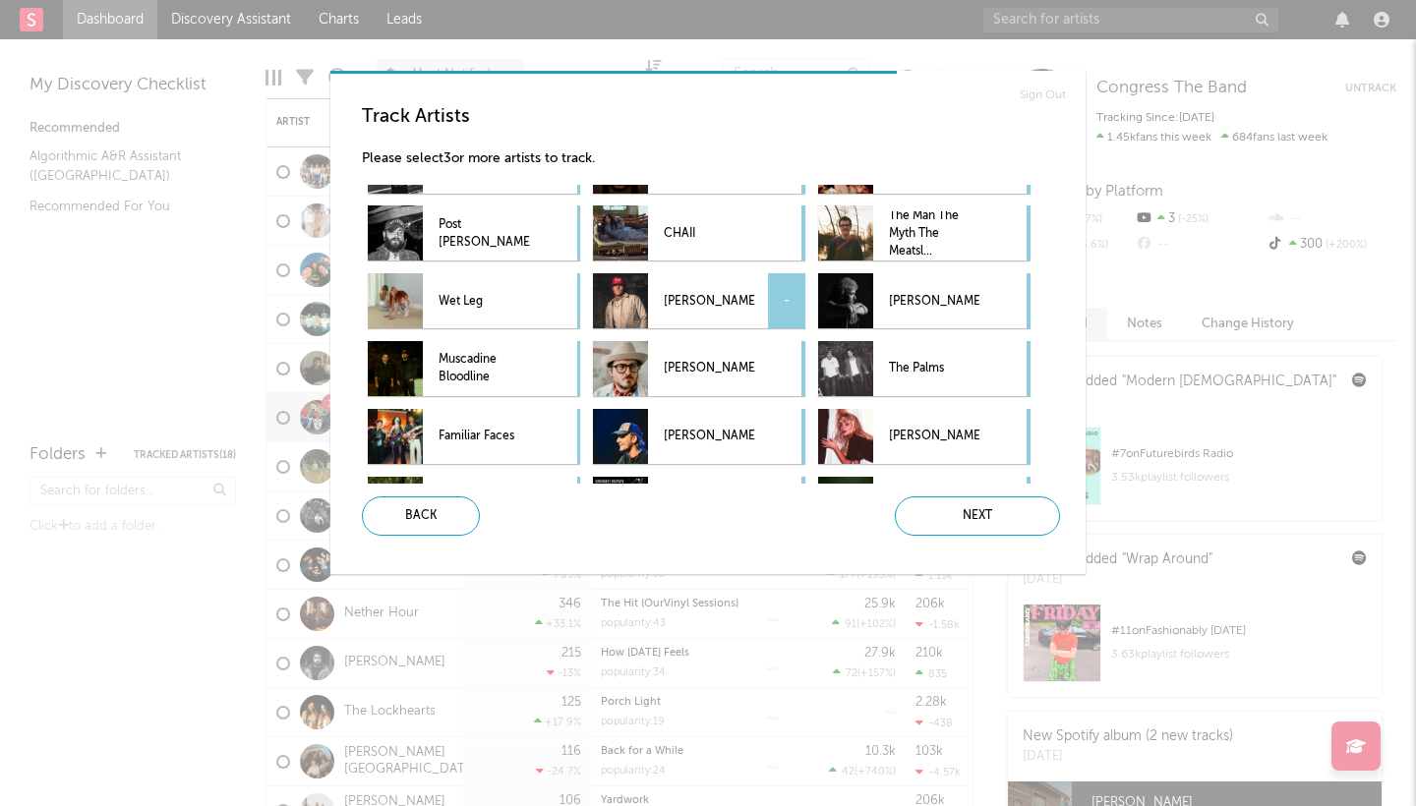
scroll to position [1203, 0]
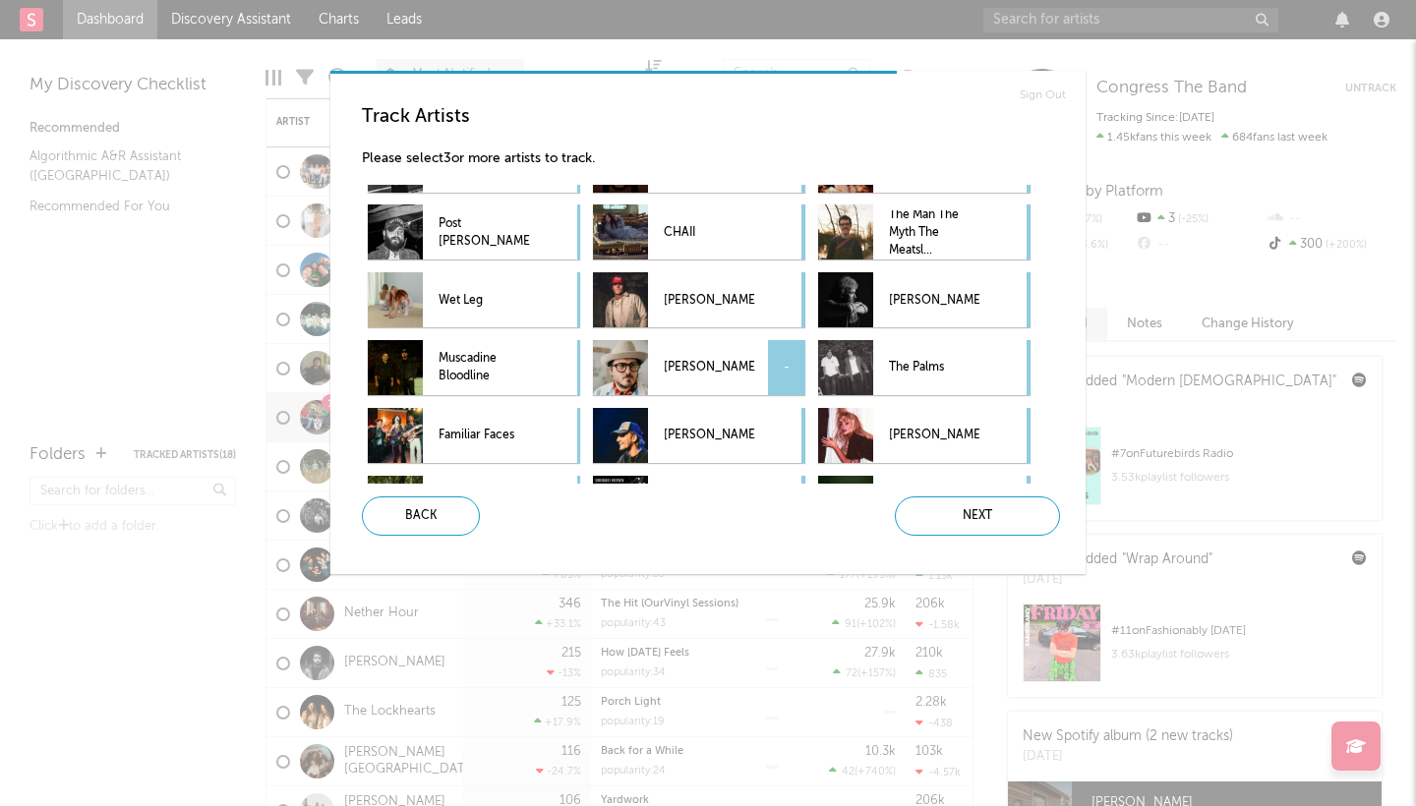
click at [786, 363] on div "-" at bounding box center [786, 367] width 37 height 55
click at [1011, 377] on div "-" at bounding box center [1011, 367] width 37 height 55
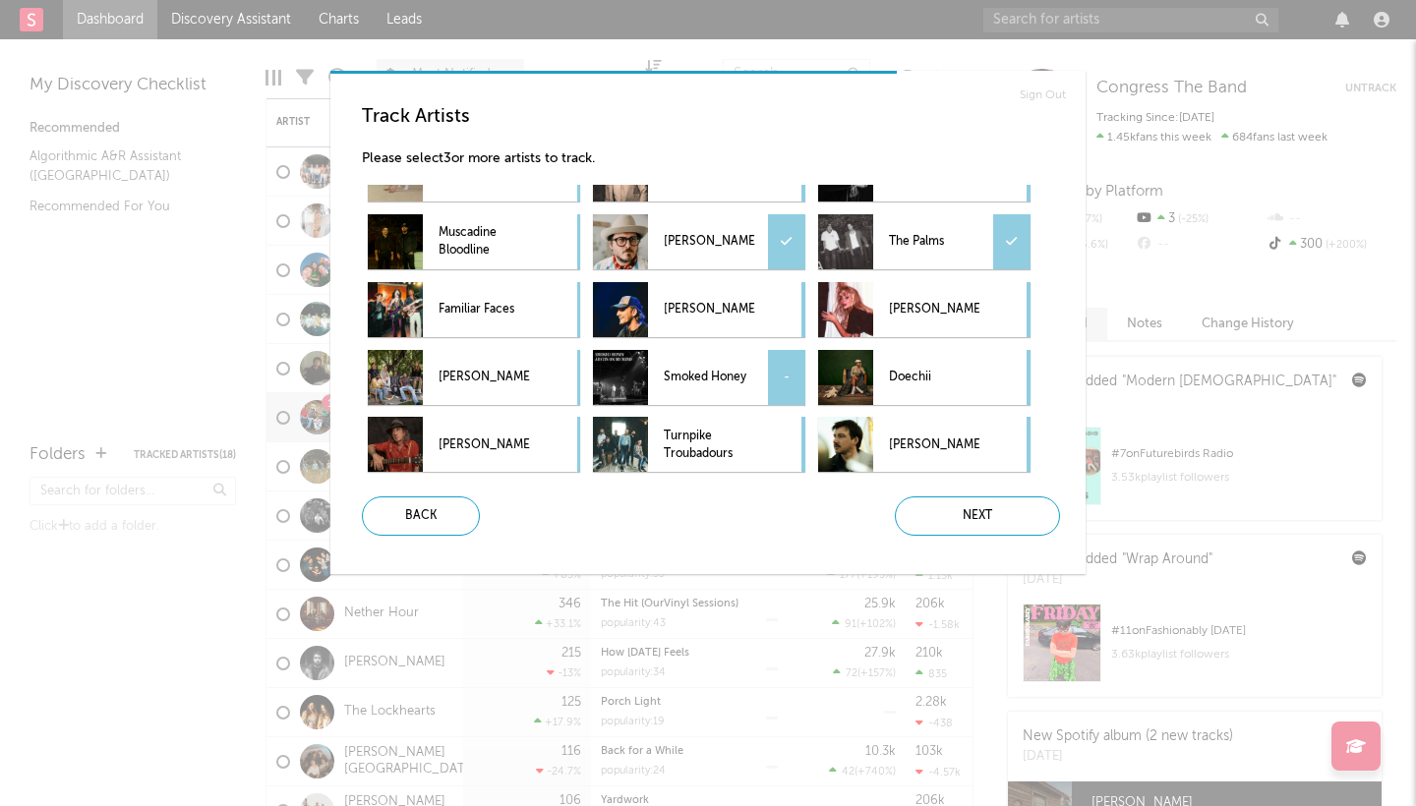
scroll to position [1331, 0]
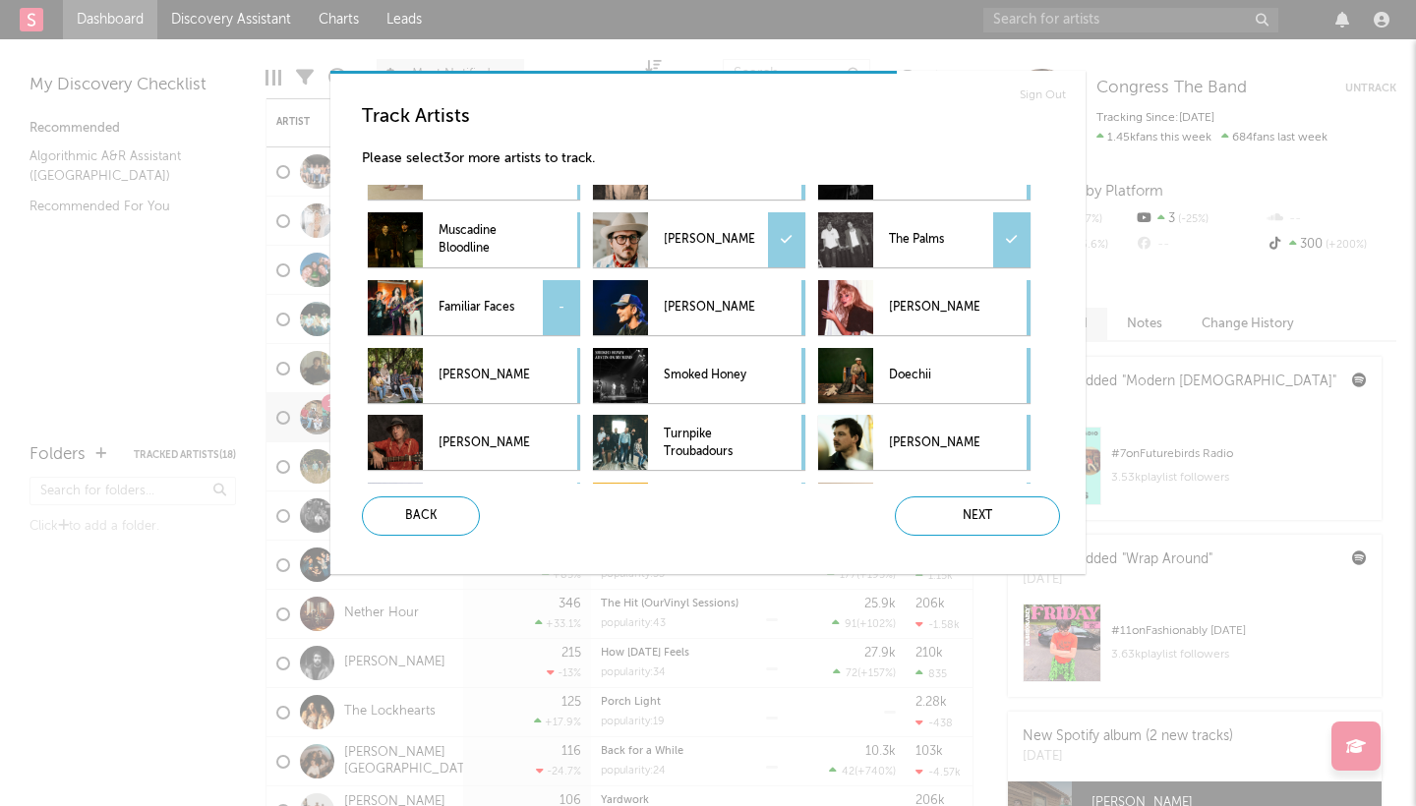
click at [568, 318] on div "-" at bounding box center [561, 307] width 37 height 55
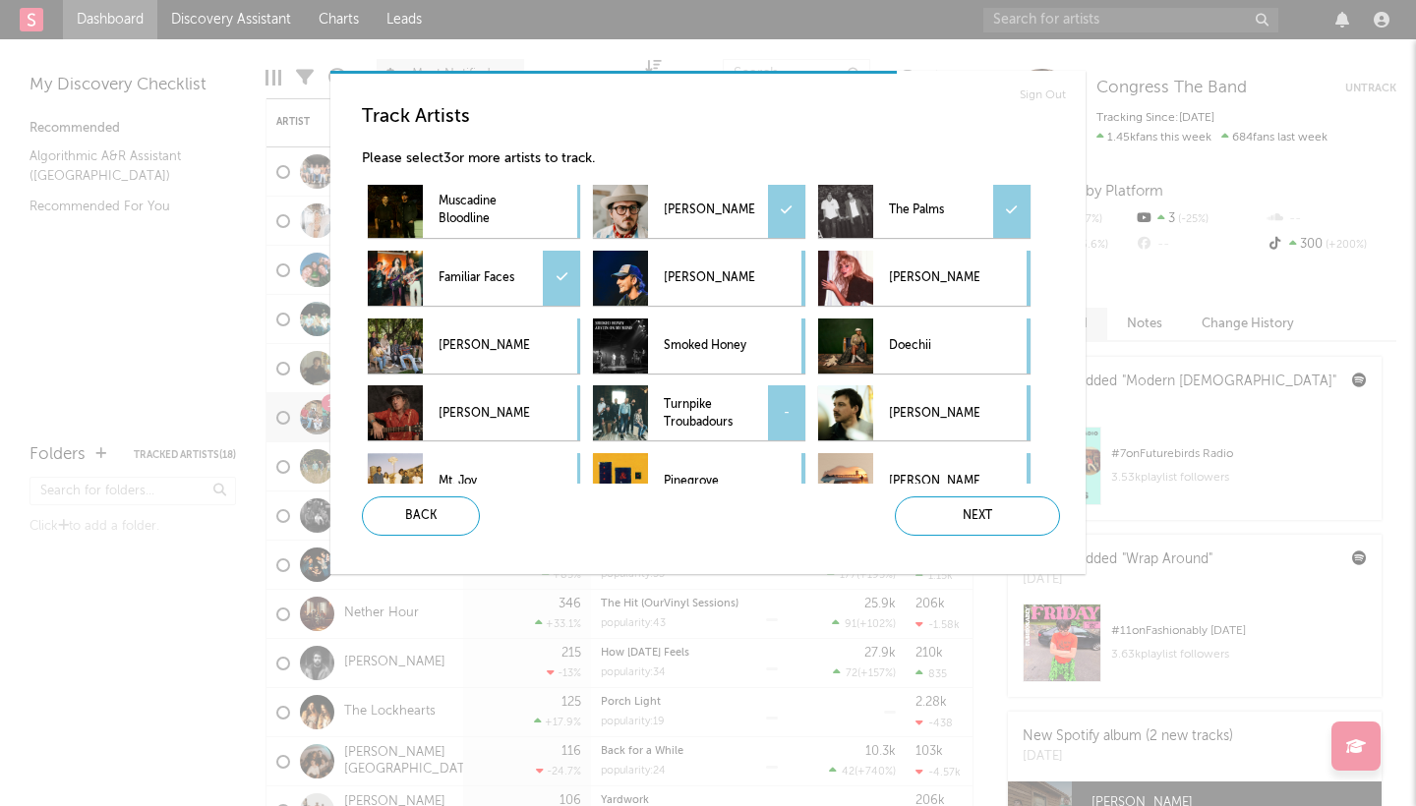
scroll to position [1367, 0]
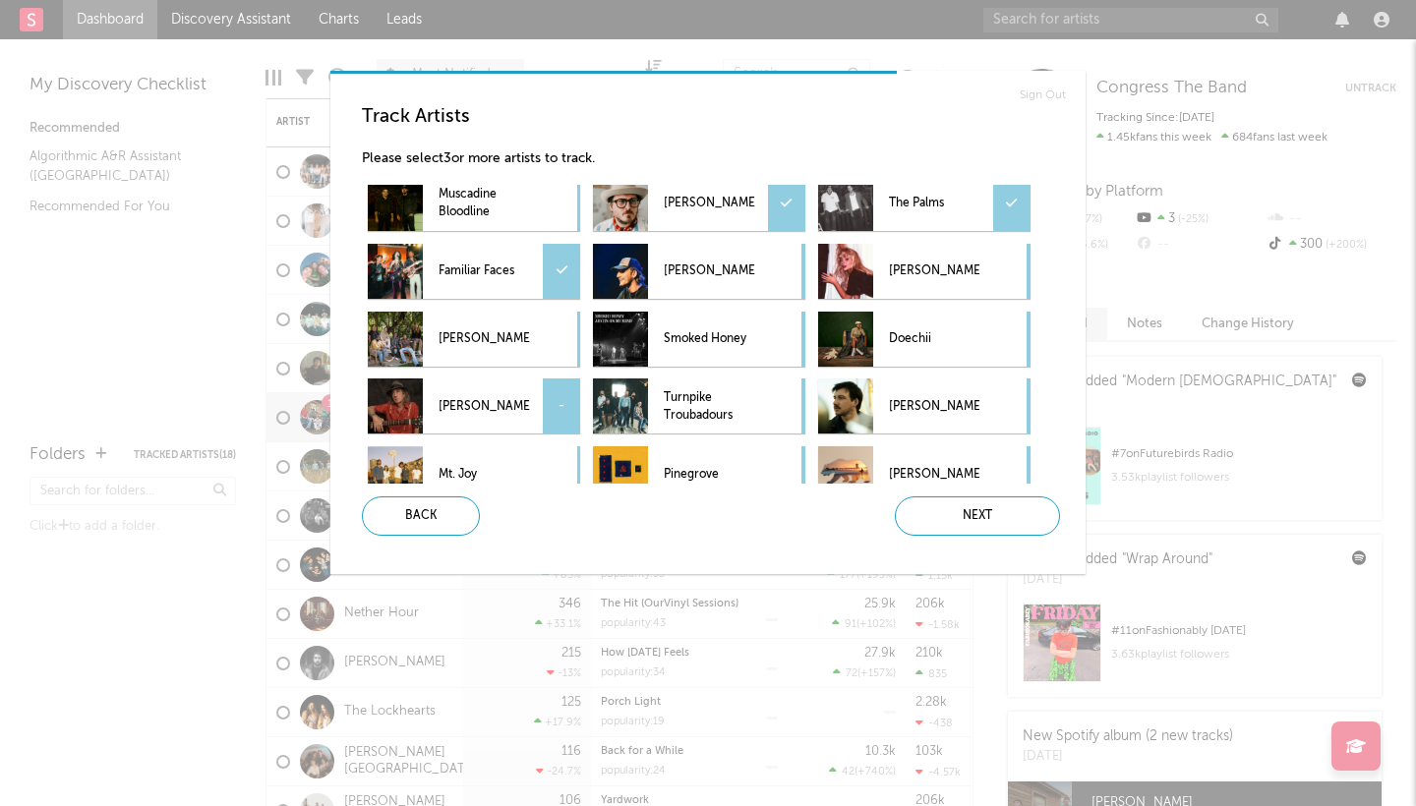
click at [562, 411] on div "-" at bounding box center [561, 405] width 37 height 55
click at [777, 411] on div "-" at bounding box center [786, 405] width 37 height 55
click at [780, 273] on div "-" at bounding box center [786, 271] width 37 height 55
click at [777, 346] on div "-" at bounding box center [786, 339] width 37 height 55
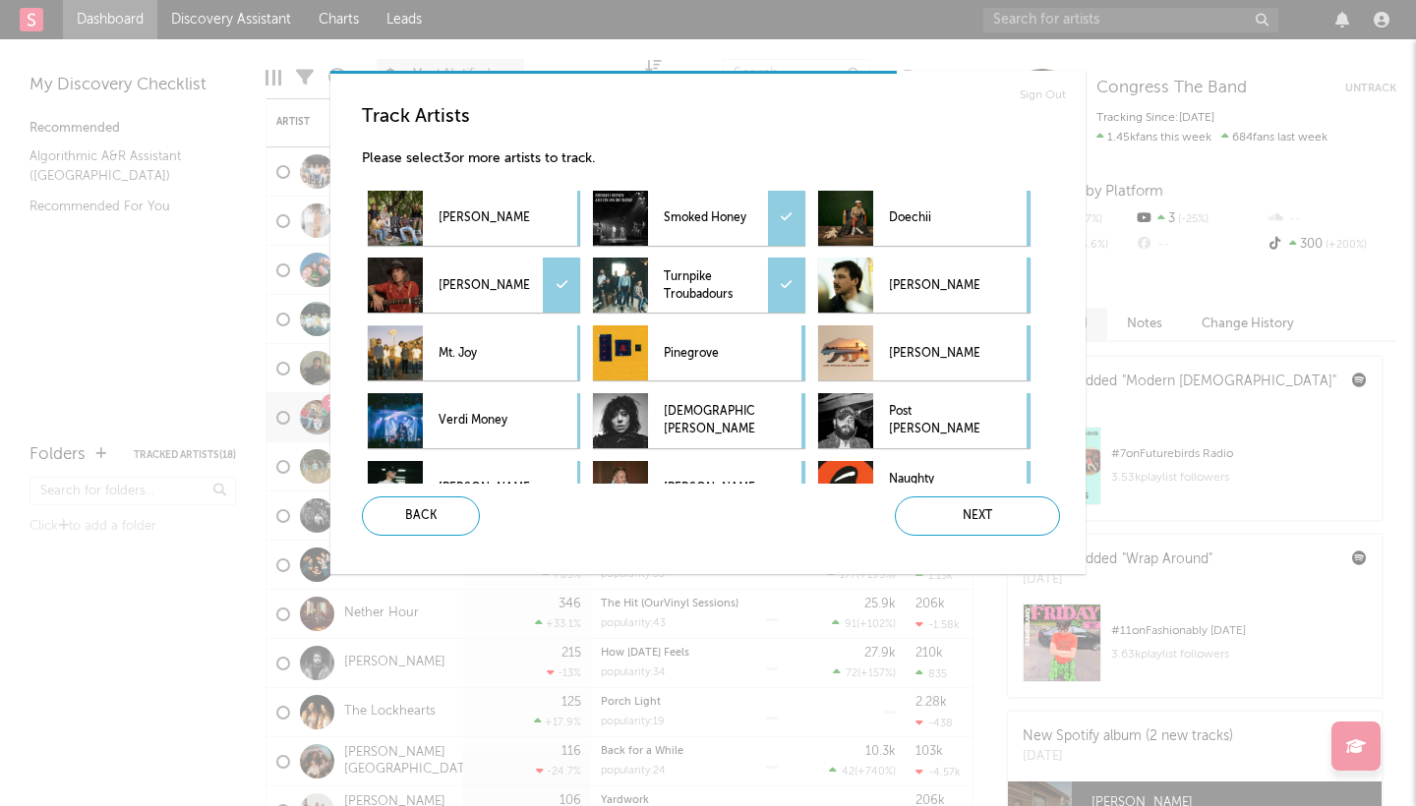
scroll to position [1497, 0]
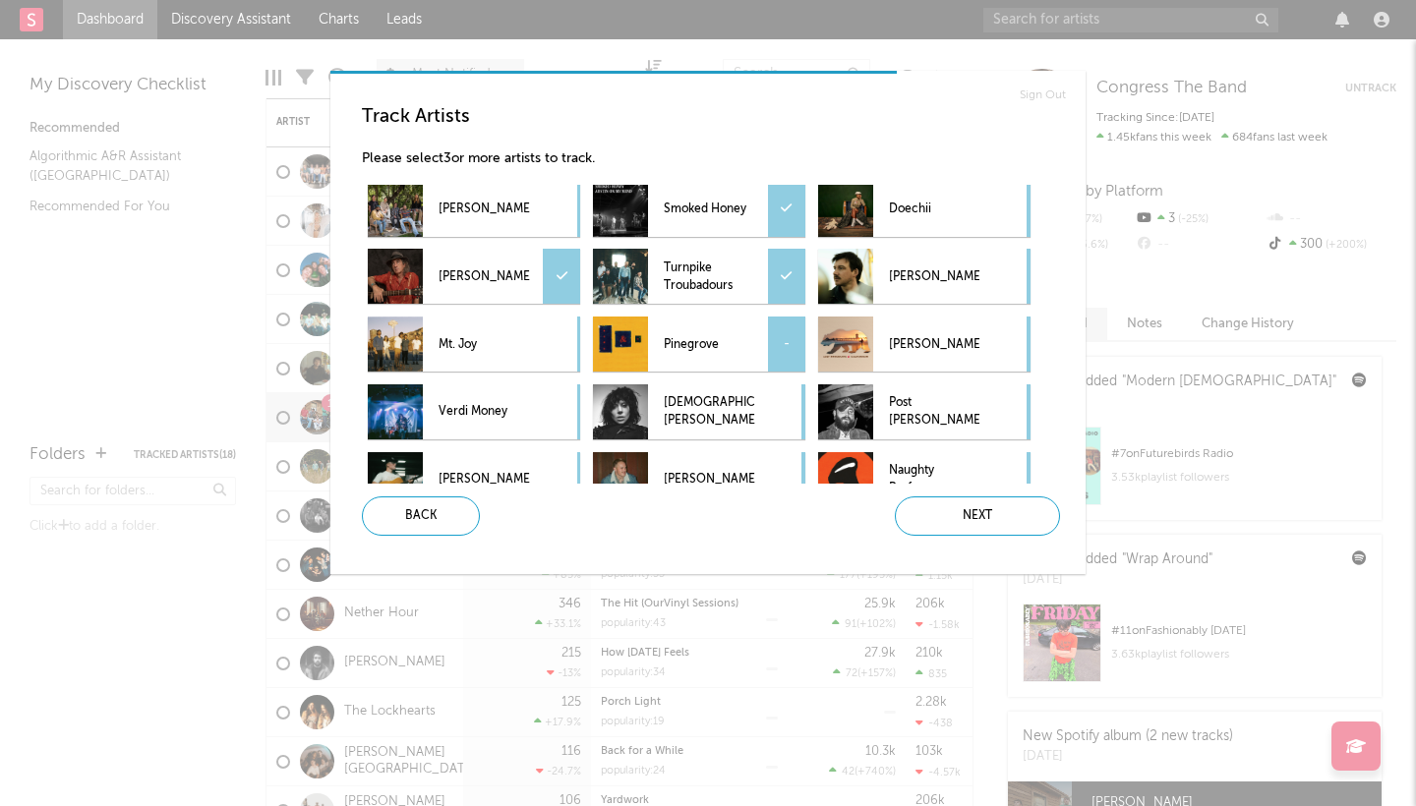
click at [777, 345] on div "-" at bounding box center [786, 344] width 37 height 55
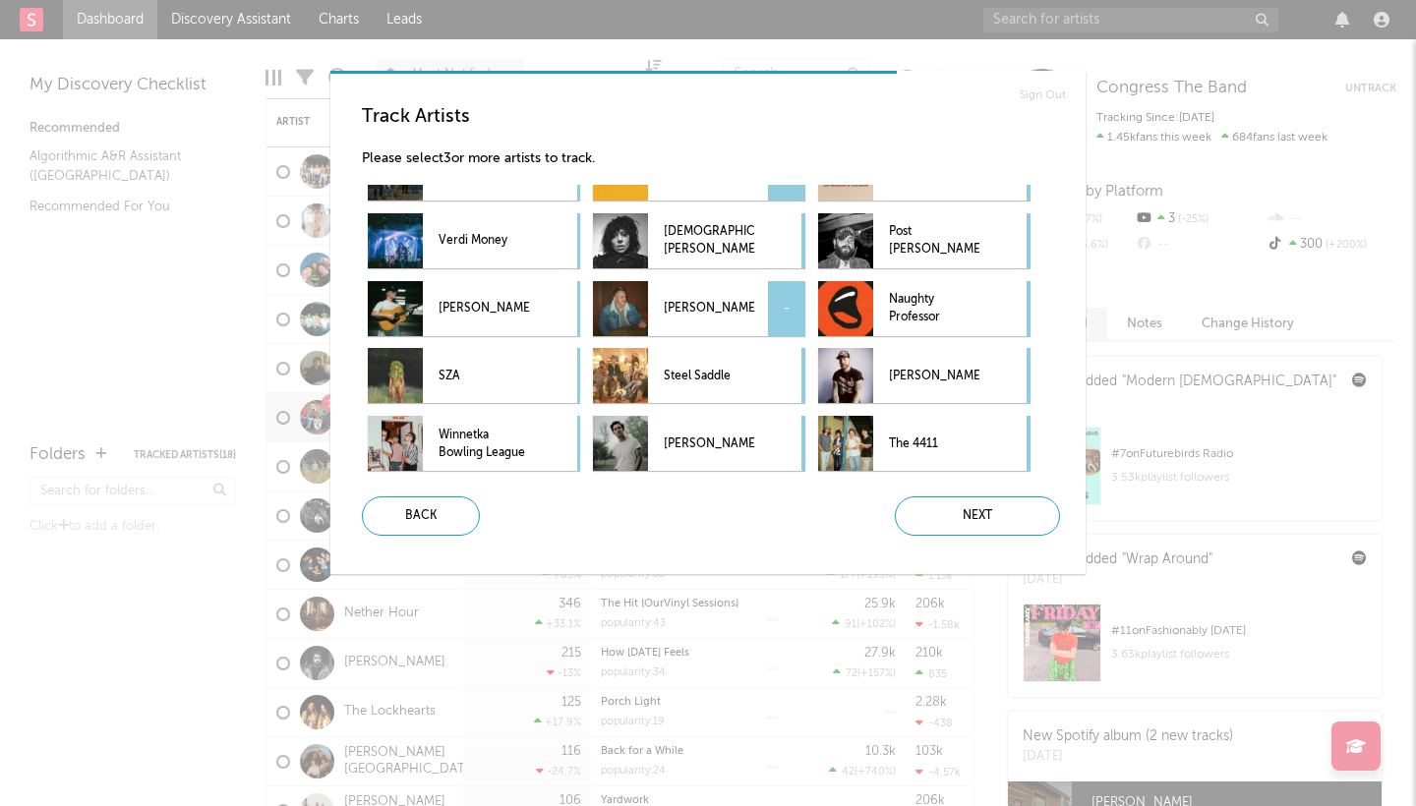
scroll to position [1671, 0]
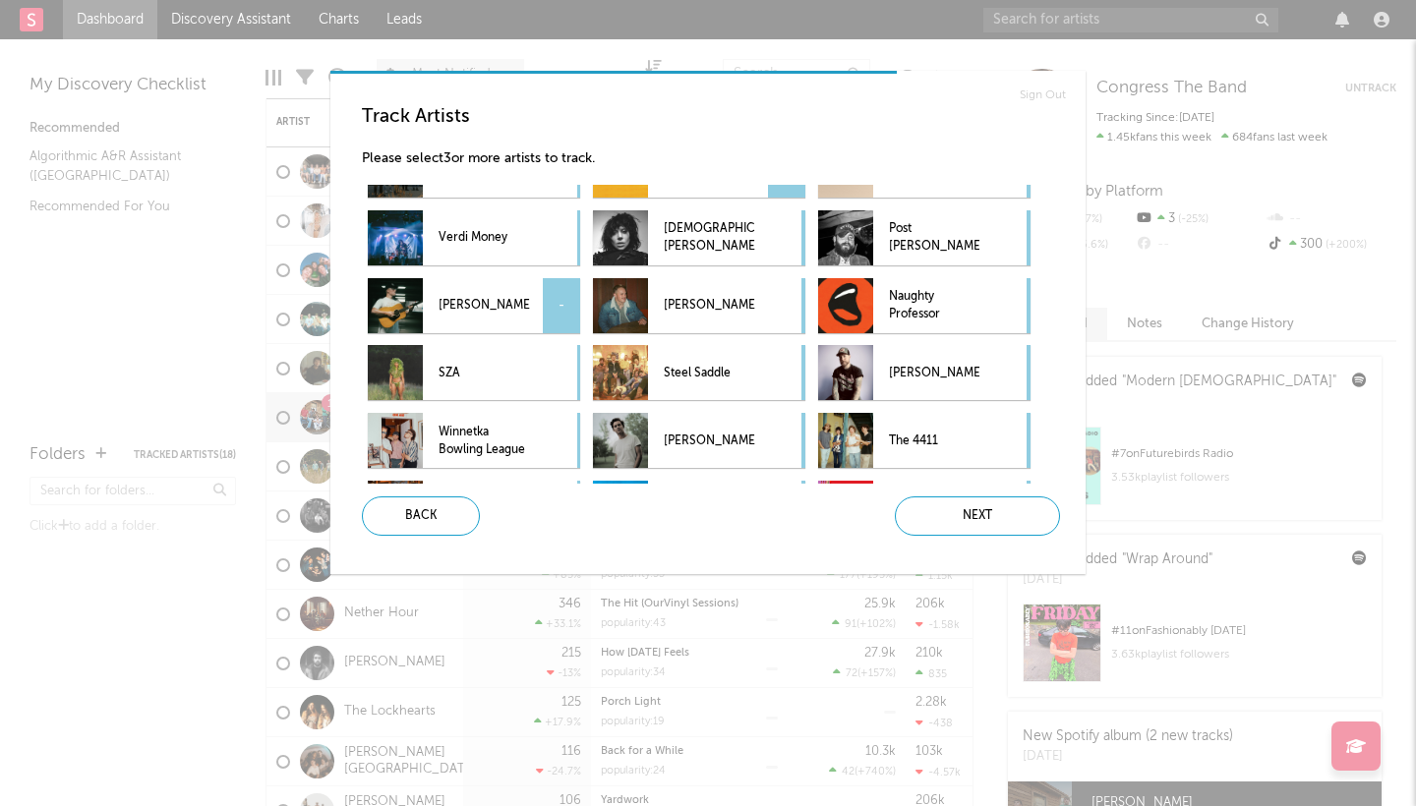
click at [565, 299] on div "-" at bounding box center [561, 305] width 37 height 55
click at [1016, 378] on div "-" at bounding box center [1011, 372] width 37 height 55
click at [1022, 431] on div "-" at bounding box center [1011, 440] width 37 height 55
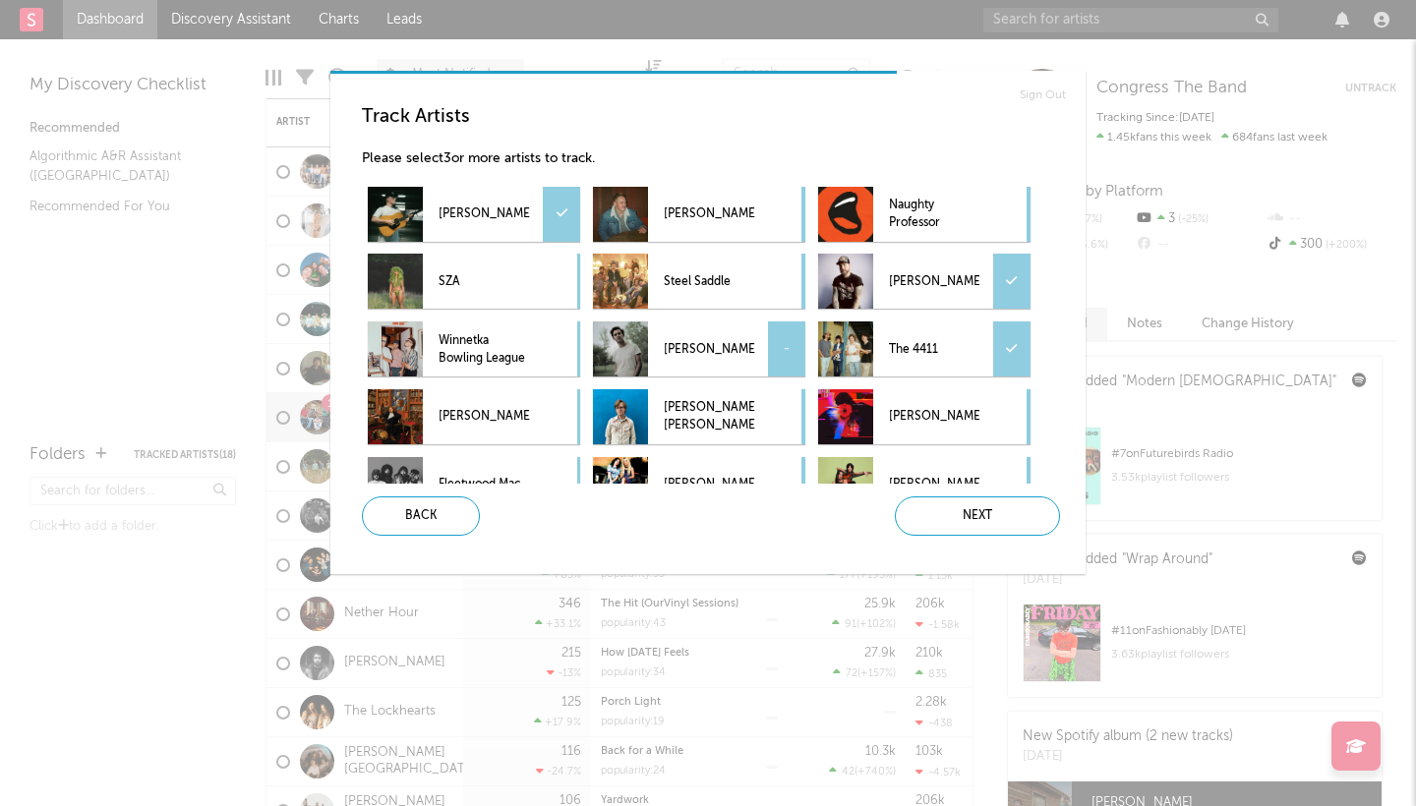
scroll to position [1766, 0]
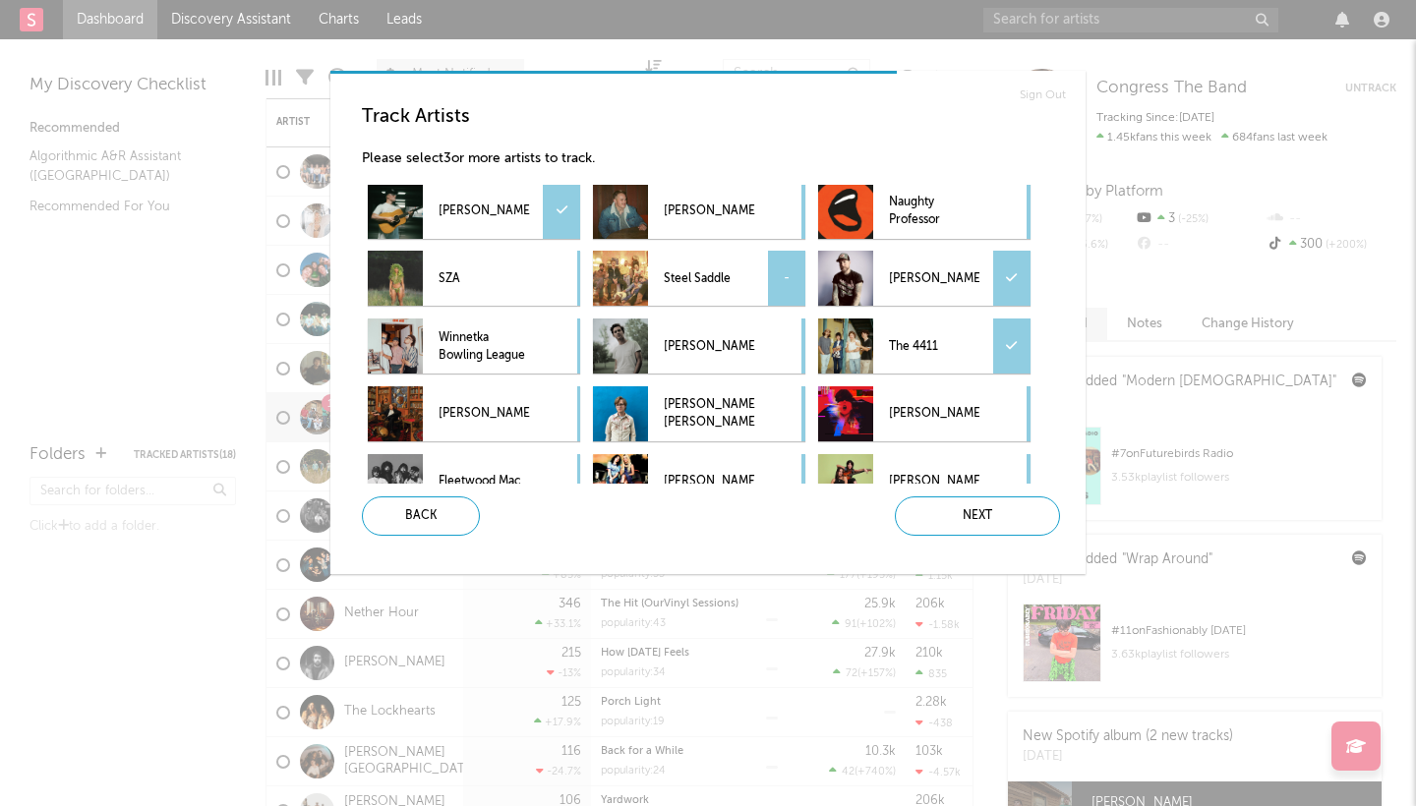
click at [785, 269] on div "-" at bounding box center [786, 278] width 37 height 55
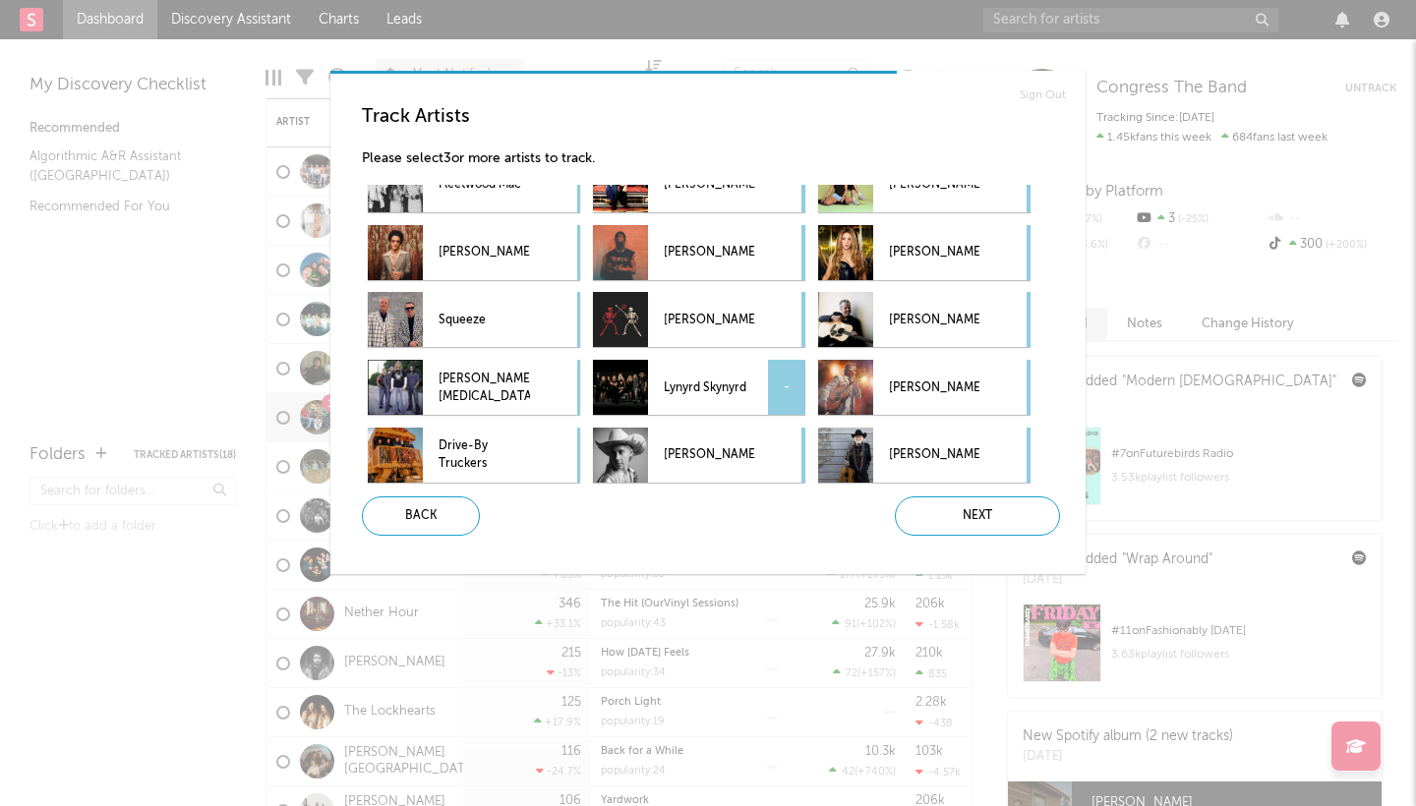
scroll to position [2068, 0]
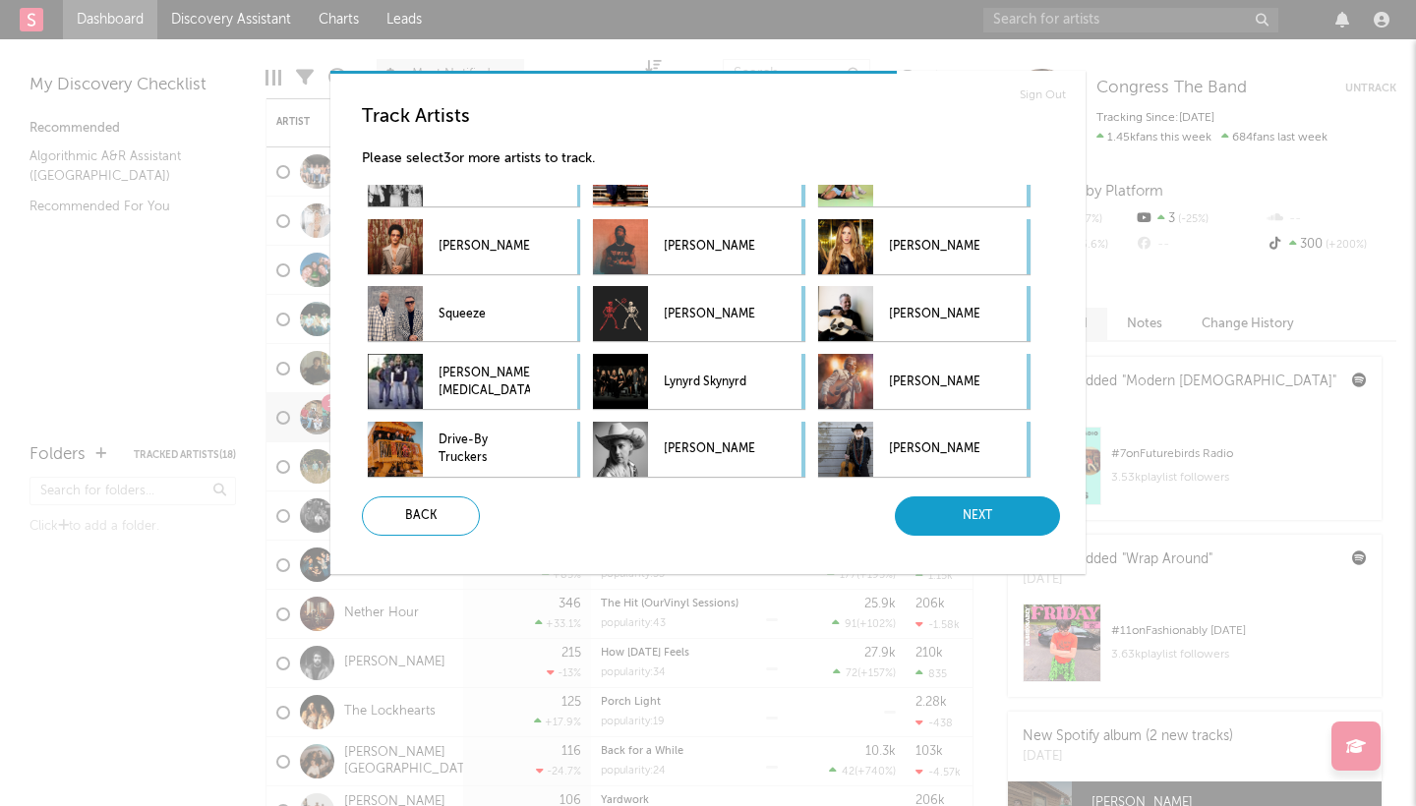
click at [967, 512] on div "Next" at bounding box center [977, 515] width 165 height 39
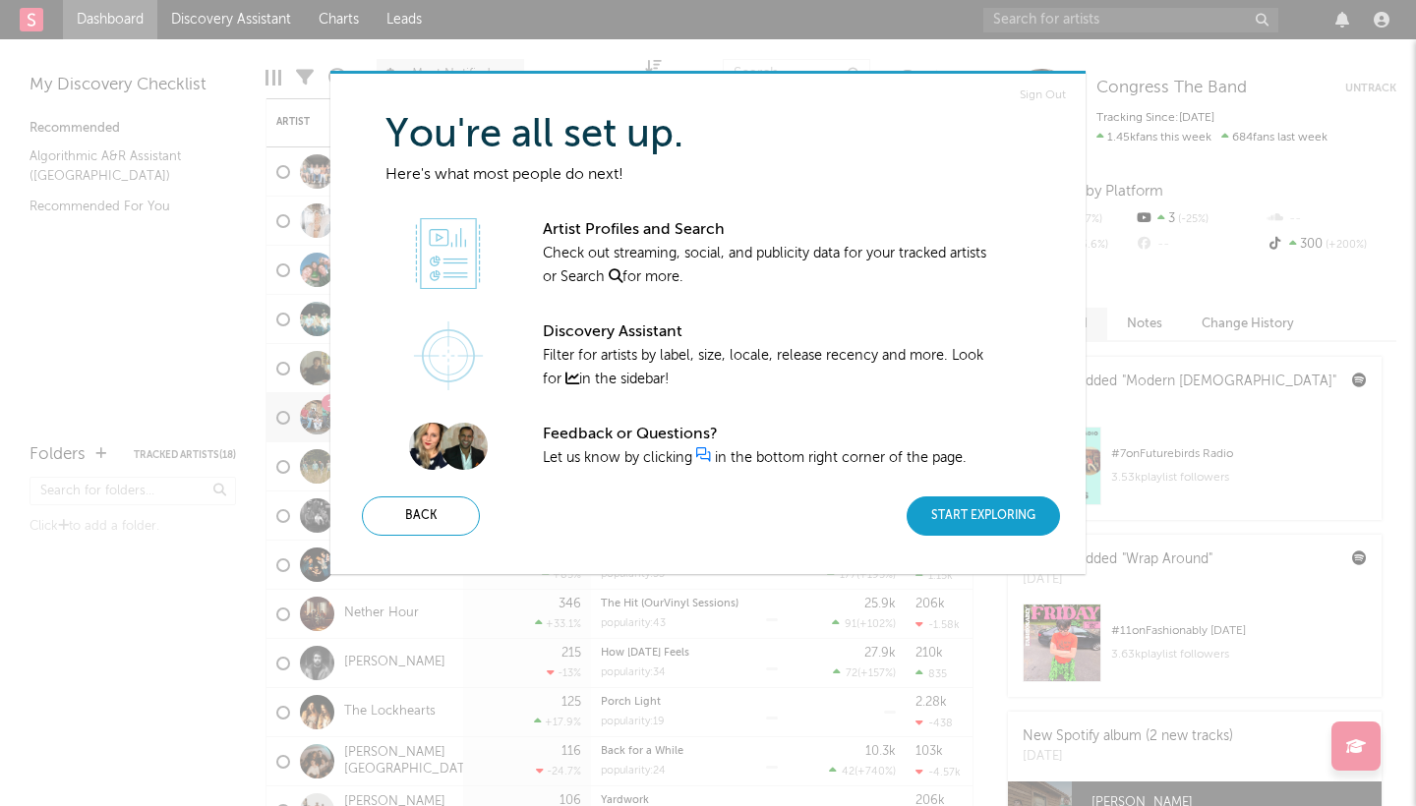
click at [987, 506] on div "Start Exploring" at bounding box center [982, 515] width 153 height 39
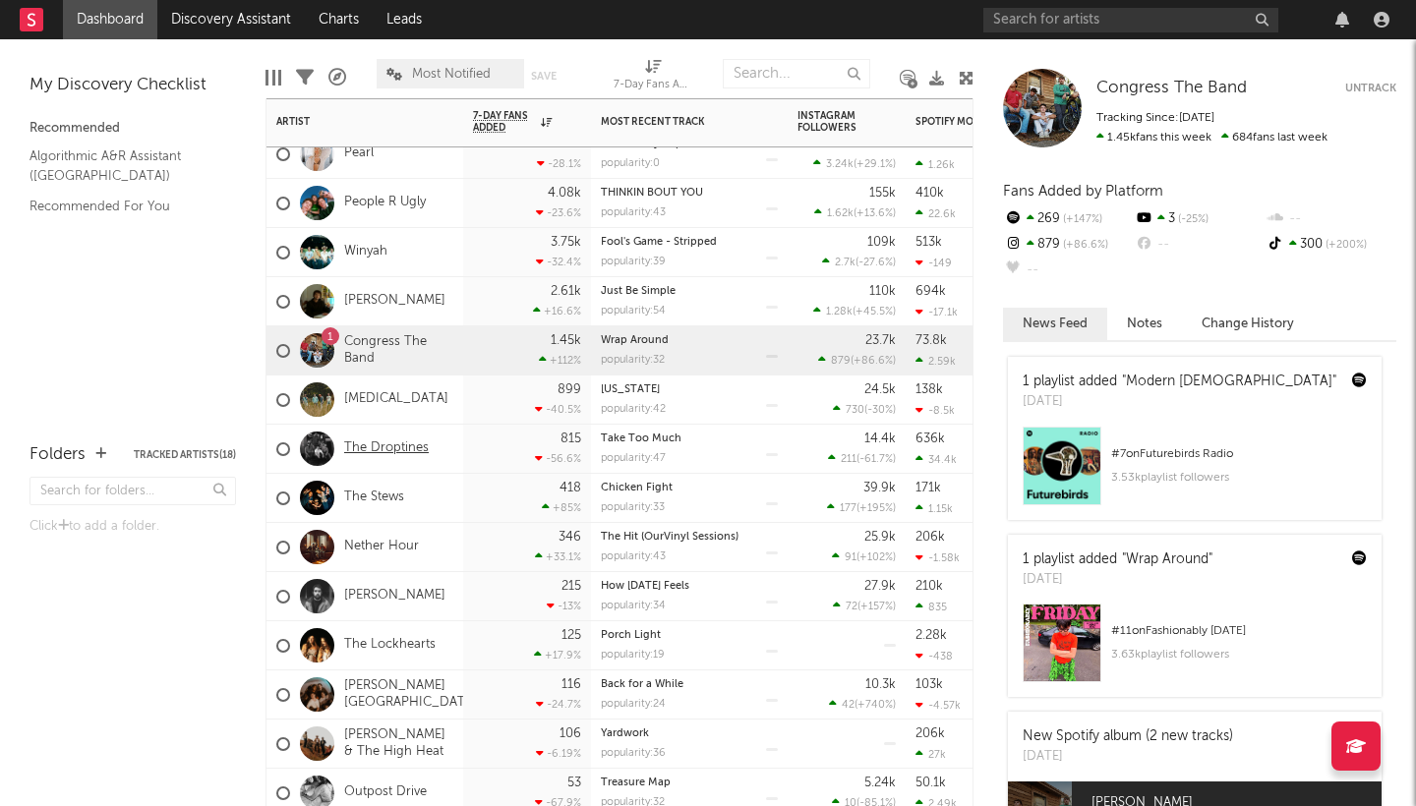
click at [382, 443] on link "The Droptines" at bounding box center [386, 448] width 85 height 17
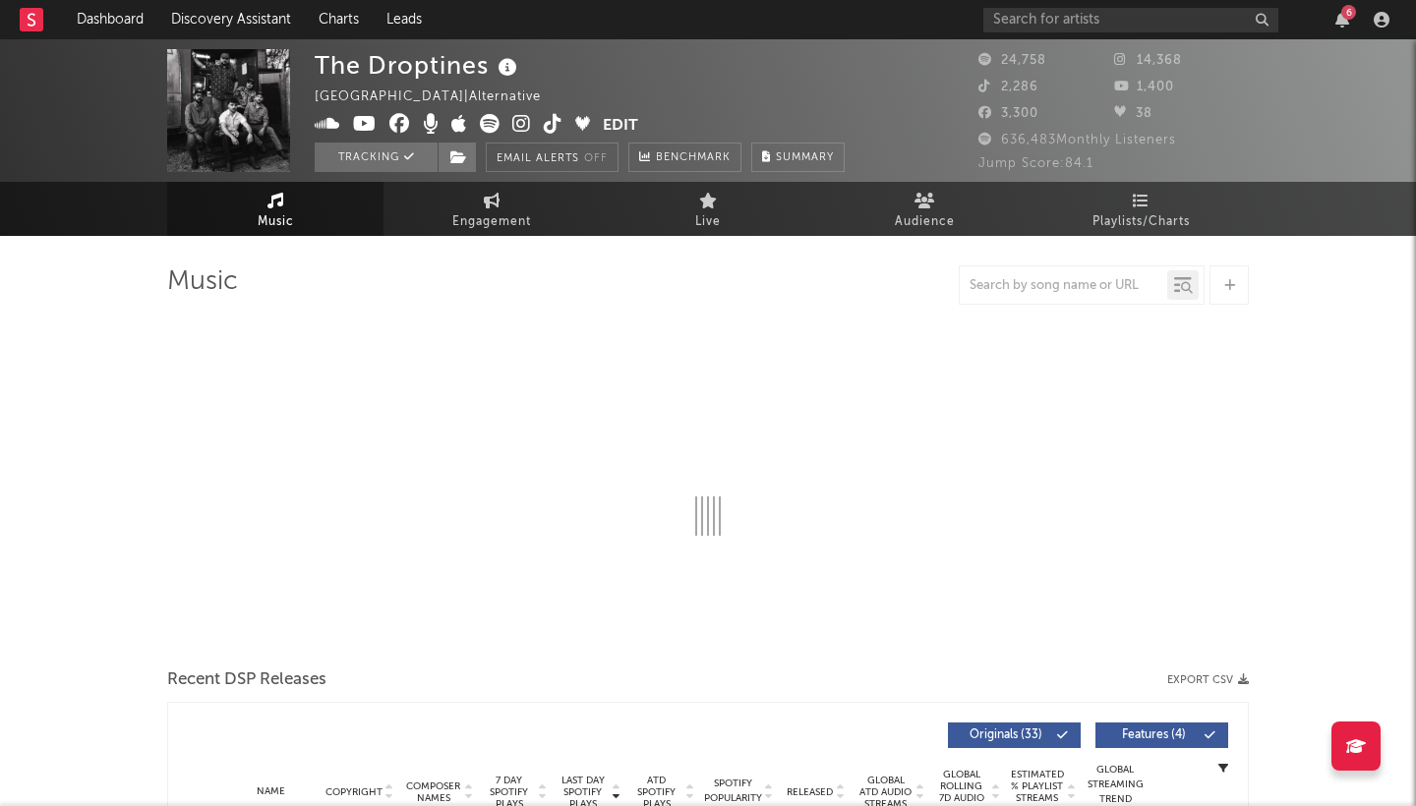
select select "6m"
